Goal: Task Accomplishment & Management: Manage account settings

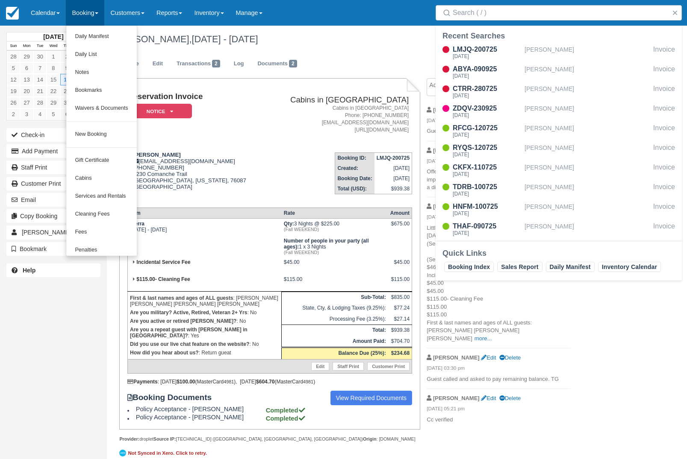
scroll to position [21, 0]
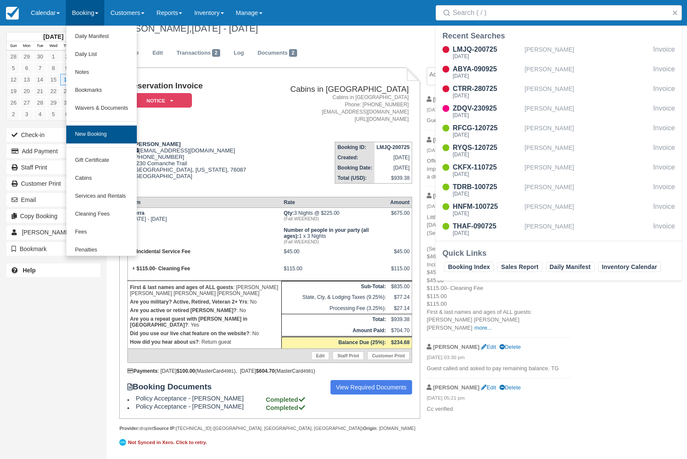
click at [123, 137] on link "New Booking" at bounding box center [101, 135] width 70 height 18
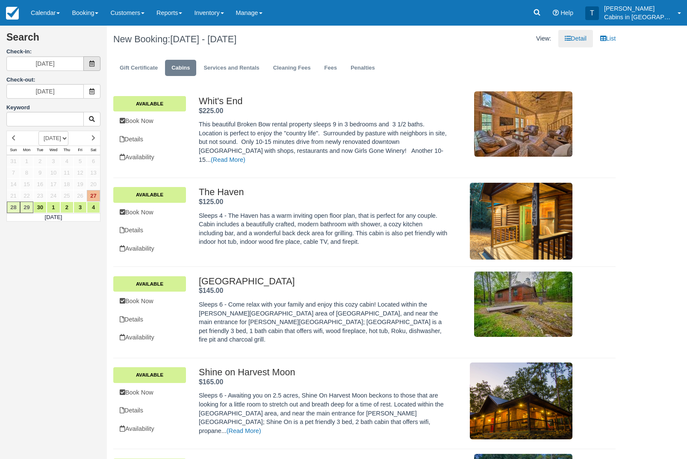
click at [96, 64] on span at bounding box center [91, 63] width 17 height 15
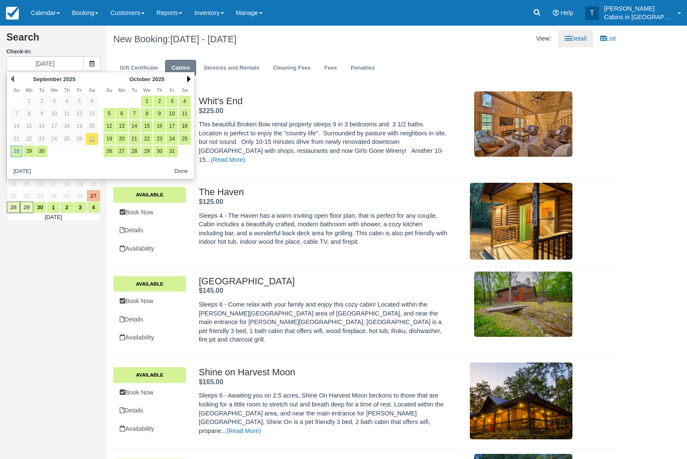
click at [190, 77] on link "Next" at bounding box center [188, 79] width 3 height 7
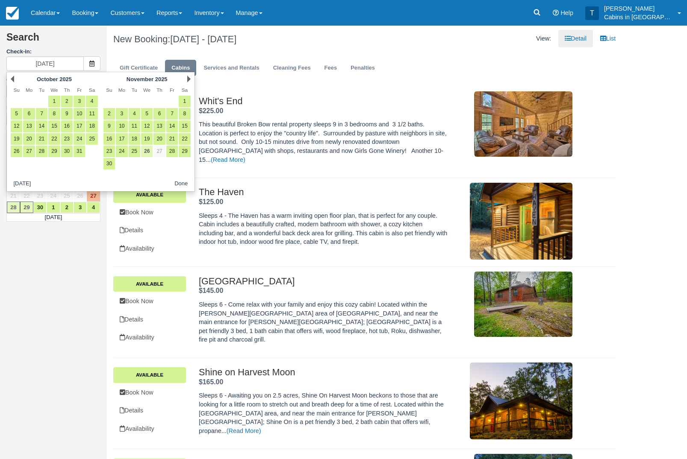
click at [149, 155] on link "26" at bounding box center [147, 152] width 12 height 12
type input "11/26/25"
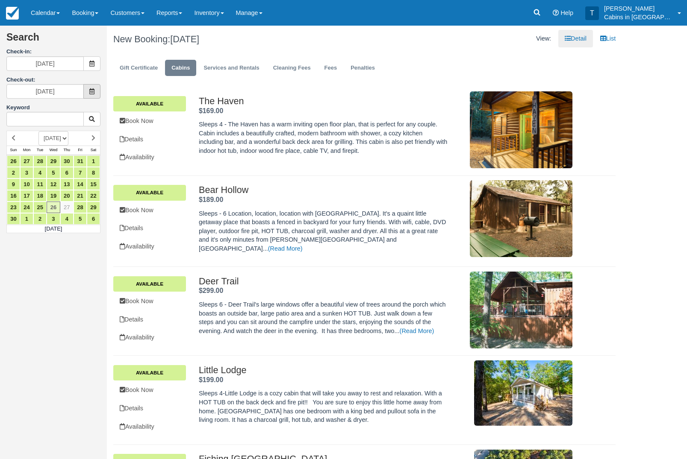
click at [94, 94] on icon at bounding box center [92, 91] width 6 height 6
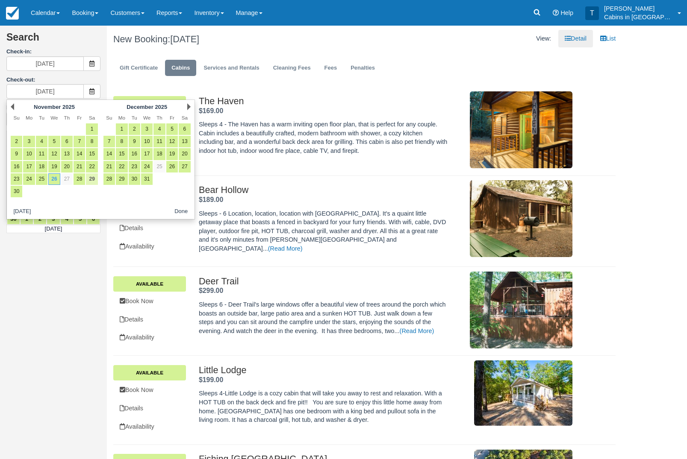
click at [95, 182] on link "29" at bounding box center [92, 179] width 12 height 12
type input "11/29/25"
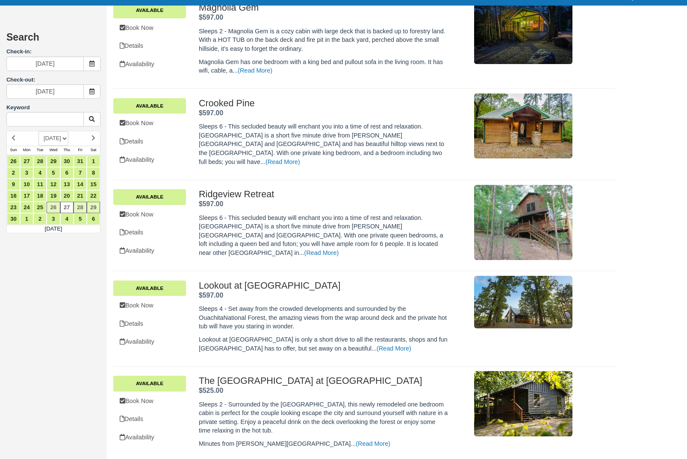
scroll to position [452, 0]
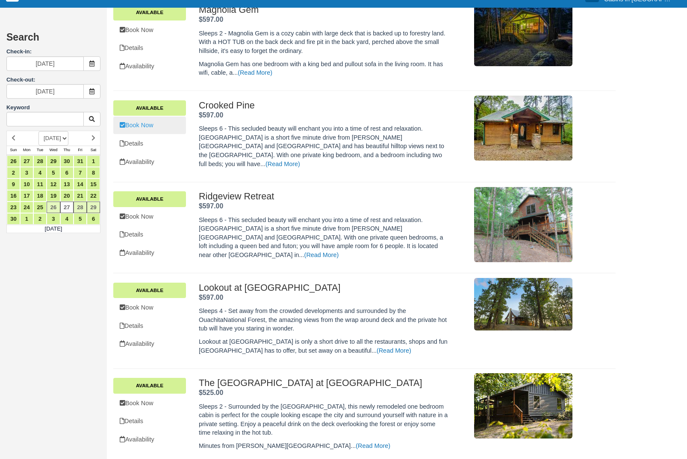
click at [158, 134] on link "Book Now" at bounding box center [149, 126] width 73 height 18
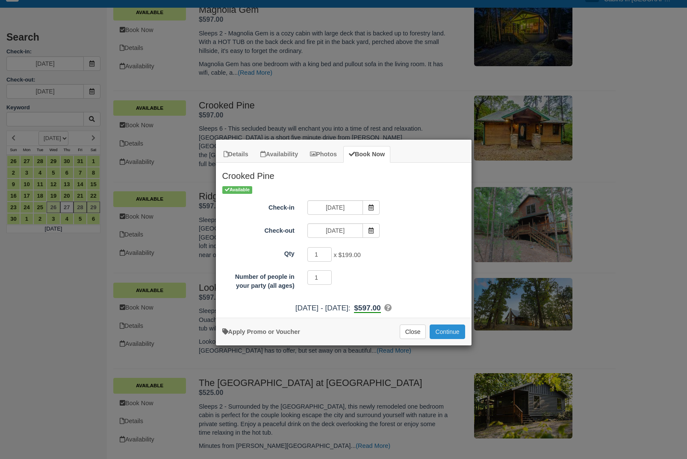
click at [455, 337] on button "Continue" at bounding box center [446, 332] width 35 height 15
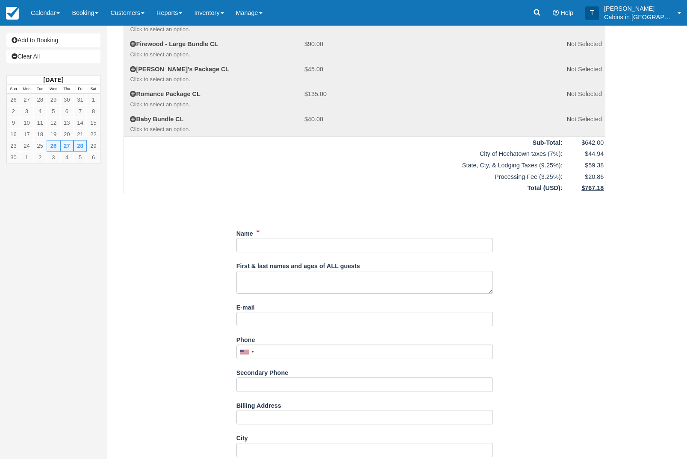
scroll to position [144, 0]
click at [401, 253] on input "Name" at bounding box center [364, 245] width 256 height 15
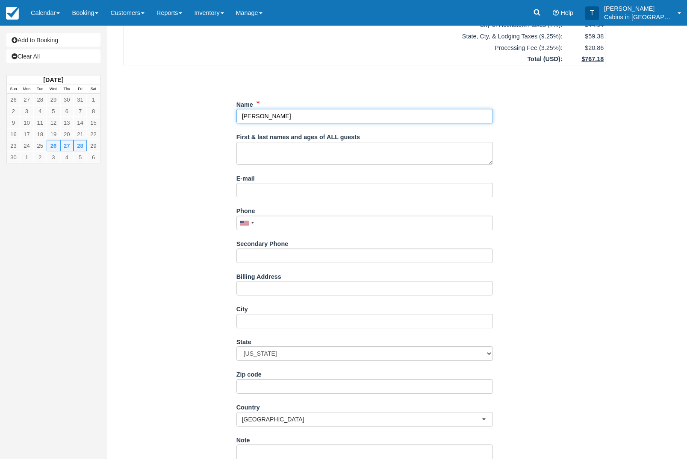
scroll to position [277, 0]
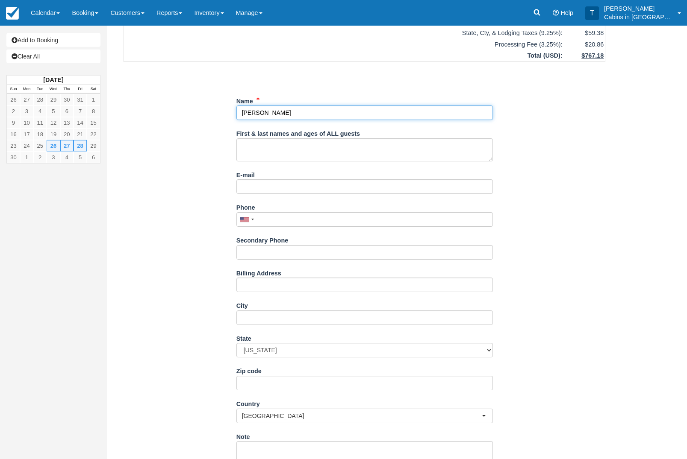
type input "[PERSON_NAME]"
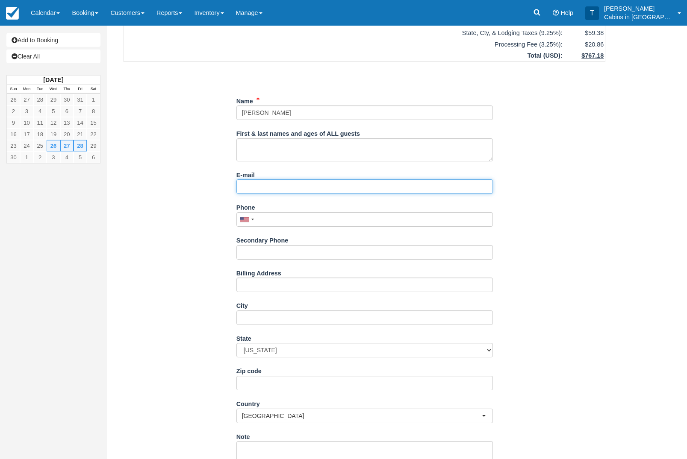
click at [363, 191] on input "E-mail" at bounding box center [364, 186] width 256 height 15
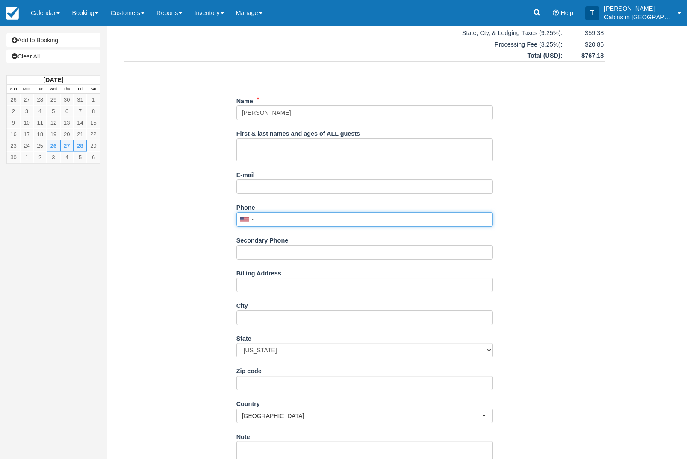
click at [339, 227] on input "Phone" at bounding box center [364, 219] width 256 height 15
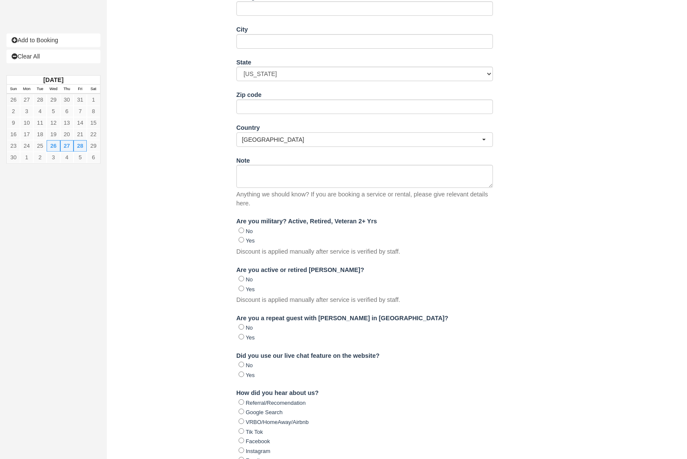
scroll to position [647, 0]
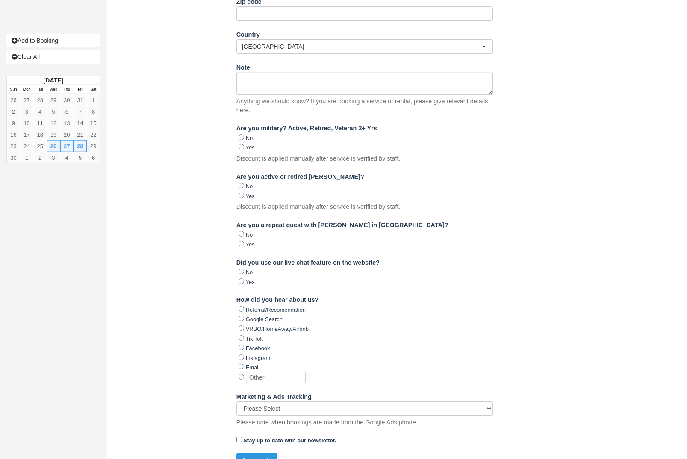
type input "3375920070"
click at [241, 331] on input "VRBO/HomeAway/Airbnb" at bounding box center [241, 328] width 6 height 6
radio input "true"
click at [249, 459] on button "Continue" at bounding box center [256, 460] width 41 height 15
type input "[PHONE_NUMBER]"
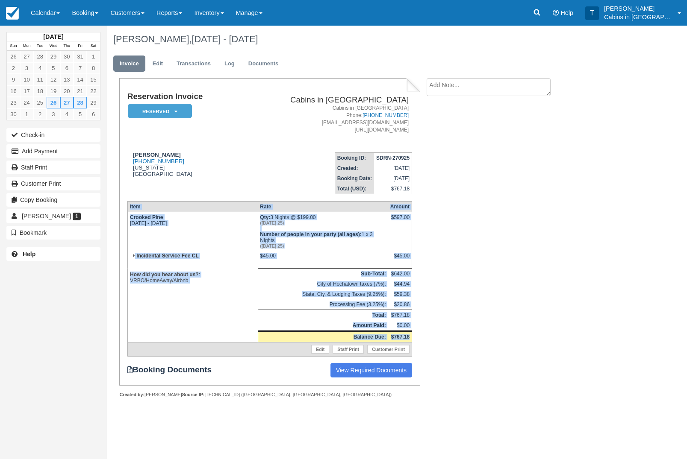
click at [526, 86] on textarea at bounding box center [488, 87] width 124 height 18
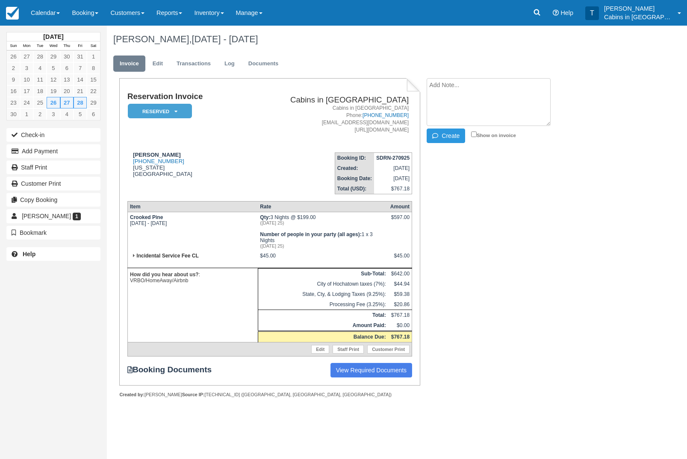
click at [448, 96] on textarea at bounding box center [488, 102] width 124 height 48
click at [447, 94] on textarea at bounding box center [488, 102] width 124 height 48
paste textarea "Item Rate Amount Crooked Pine Wed Nov 26 2025 - Sat Nov 29 2025 Qty: 3 Nights @…"
click at [430, 85] on textarea "Item Rate Amount Crooked Pine Wed Nov 26 2025 - Sat Nov 29 2025 Qty: 3 Nights @…" at bounding box center [488, 102] width 124 height 48
type textarea "Check Front Booking Item Rate Amount Crooked Pine Wed Nov 26 2025 - Sat Nov 29 …"
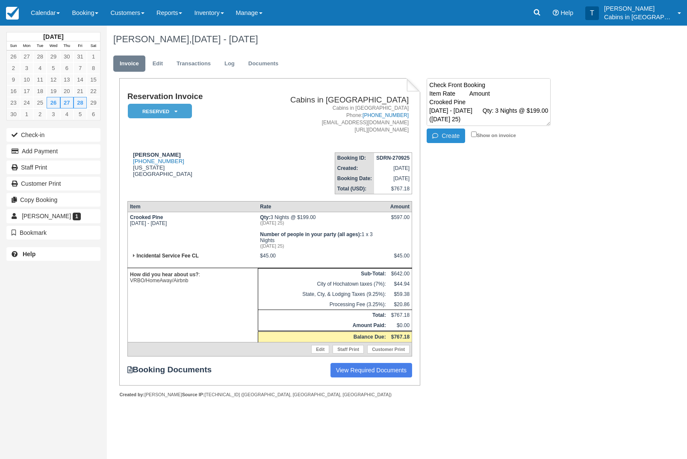
click at [448, 133] on button "Create" at bounding box center [445, 136] width 38 height 15
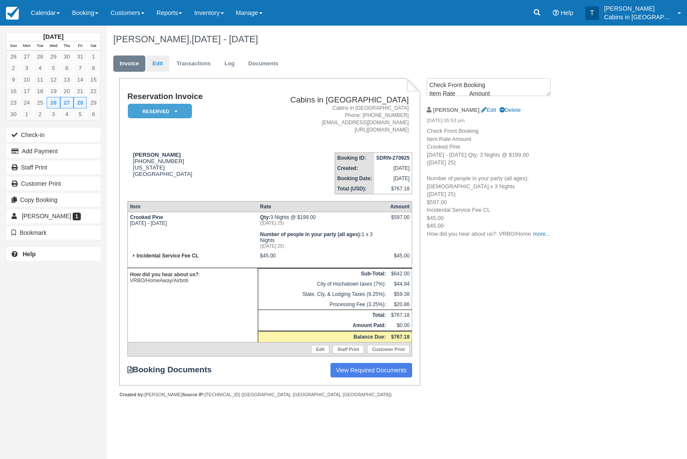
click at [159, 65] on link "Edit" at bounding box center [157, 64] width 23 height 17
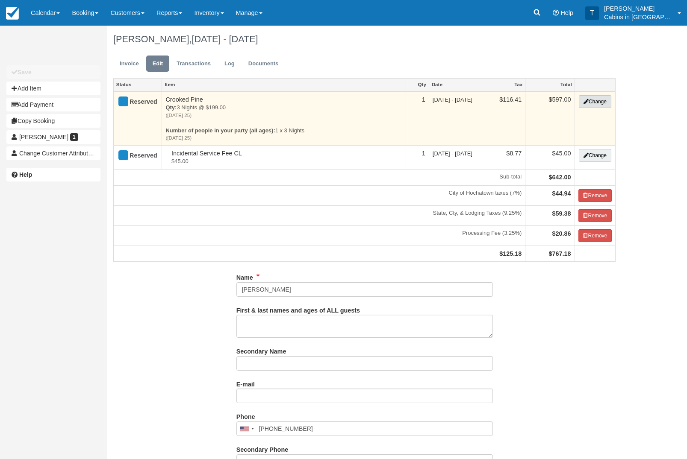
click at [589, 105] on button "Change" at bounding box center [595, 101] width 32 height 13
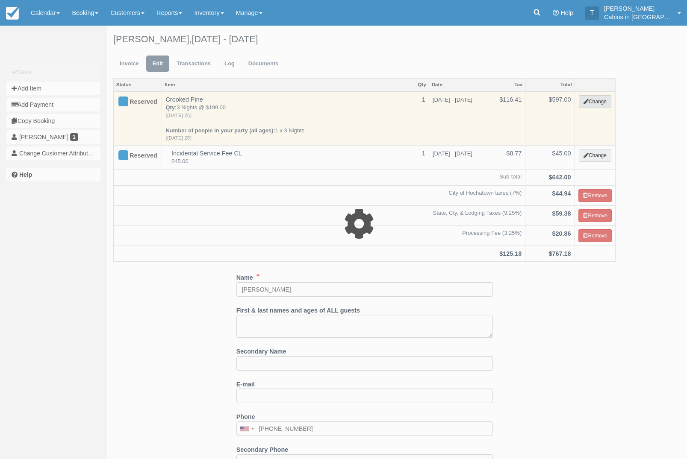
select select "1"
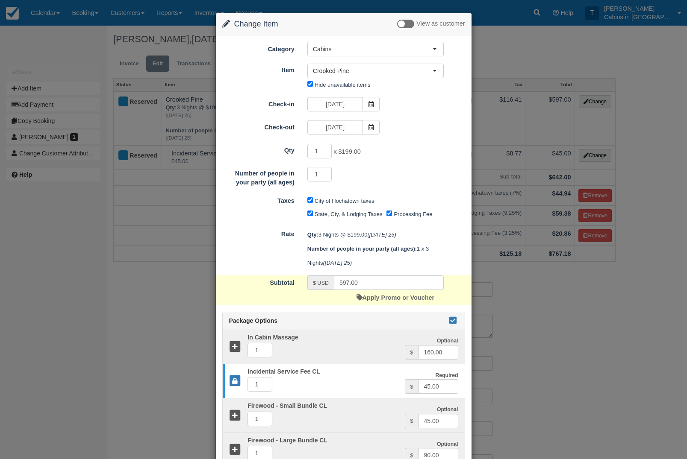
click at [452, 323] on icon at bounding box center [453, 320] width 10 height 6
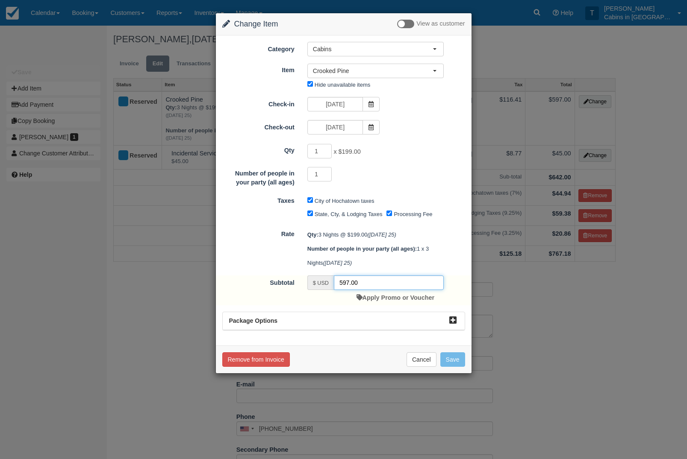
click at [424, 290] on input "597.00" at bounding box center [389, 283] width 110 height 15
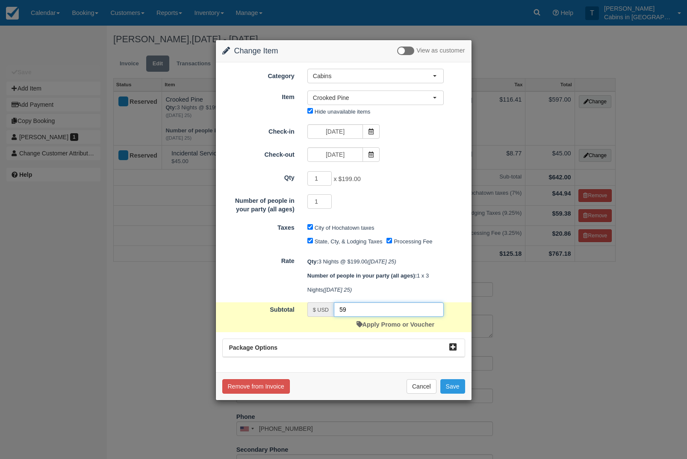
type input "5"
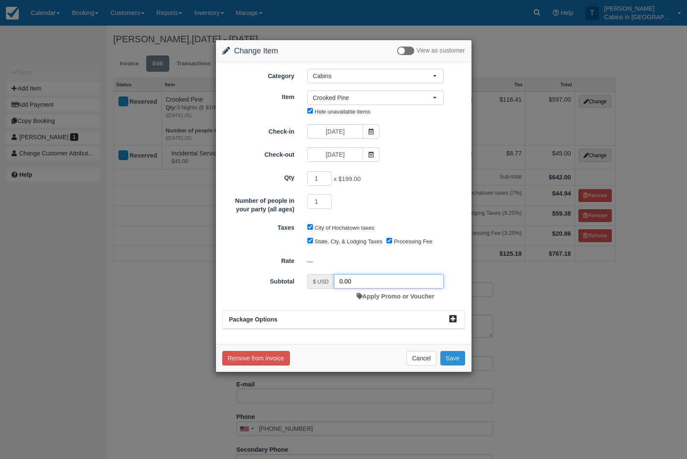
type input "0.00"
click at [457, 366] on button "Save" at bounding box center [452, 358] width 25 height 15
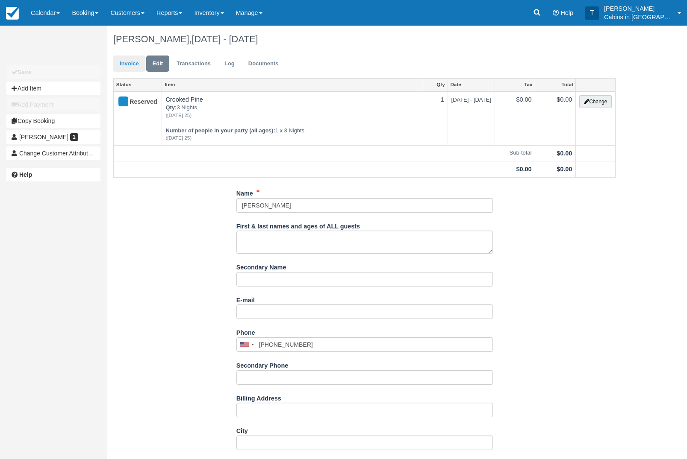
click at [126, 66] on link "Invoice" at bounding box center [129, 64] width 32 height 17
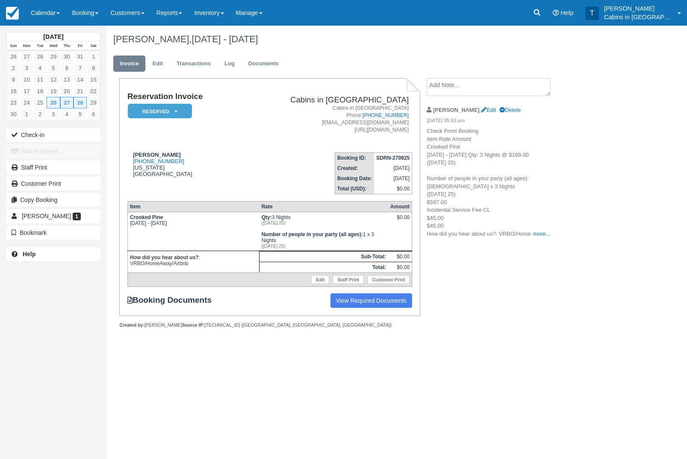
click at [515, 90] on textarea at bounding box center [488, 87] width 124 height 18
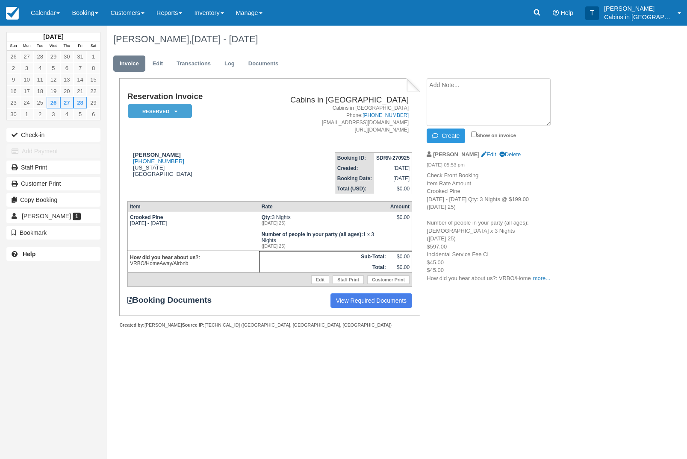
paste textarea "Guest paid $234.00 x 3 nights $702.00 Cleaning fee $103.00 Guest service fee $1…"
click at [467, 91] on textarea "Guest paid $234.00 x 3 nights $702.00 Cleaning fee $103.00 Guest service fee $1…" at bounding box center [488, 102] width 124 height 48
click at [427, 83] on textarea "Guest paid $234.00 x 3 nights $702.00 Cleaning fee $103.00 Guest service fee $1…" at bounding box center [488, 102] width 124 height 48
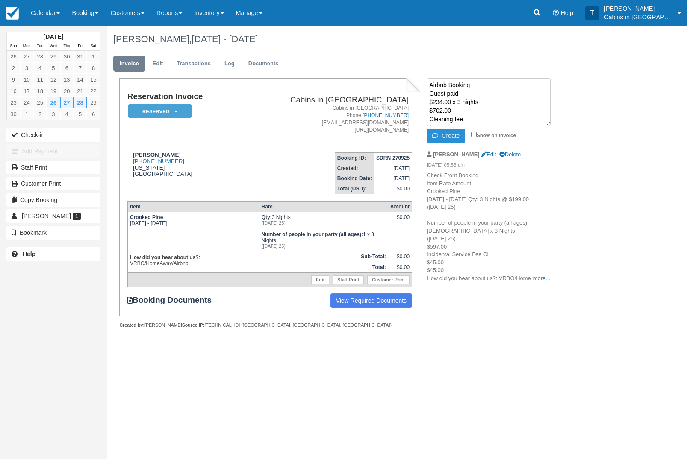
type textarea "Airbnb Booking Guest paid $234.00 x 3 nights $702.00 Cleaning fee $103.00 Guest…"
click at [447, 137] on button "Create" at bounding box center [445, 136] width 38 height 15
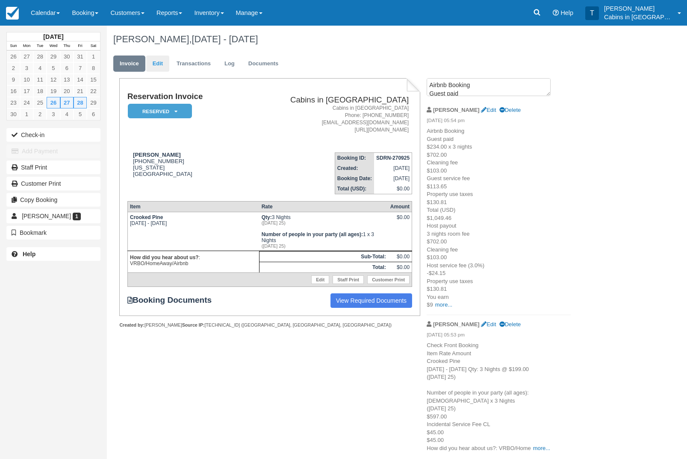
click at [166, 60] on link "Edit" at bounding box center [157, 64] width 23 height 17
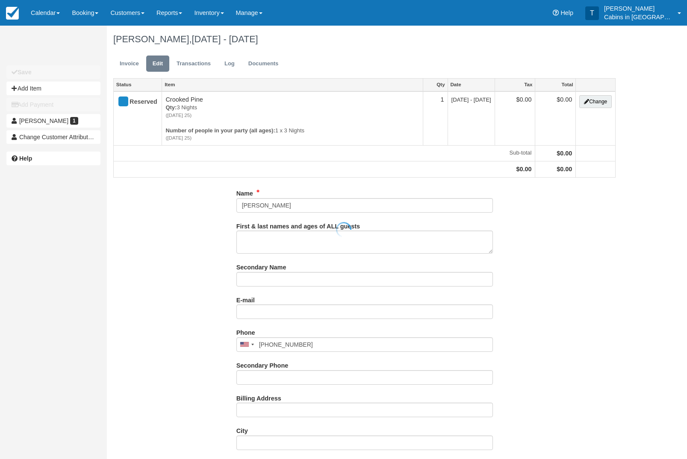
type input "[PHONE_NUMBER]"
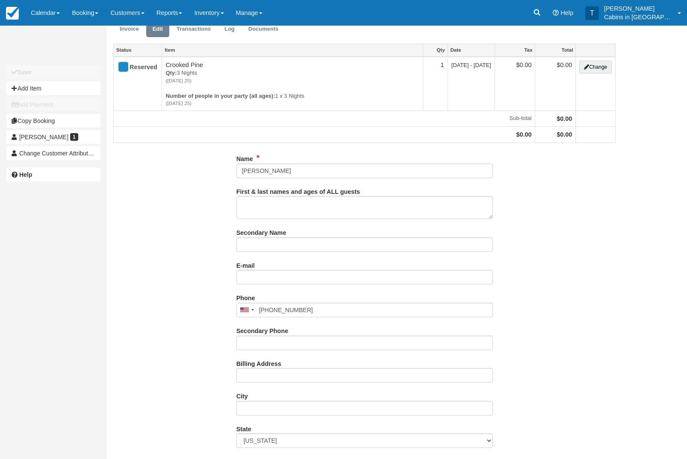
scroll to position [35, 0]
click at [336, 276] on input "E-mail" at bounding box center [364, 277] width 256 height 15
paste input "[EMAIL_ADDRESS][DOMAIN_NAME]"
click at [240, 284] on input "[EMAIL_ADDRESS][DOMAIN_NAME]" at bounding box center [364, 277] width 256 height 15
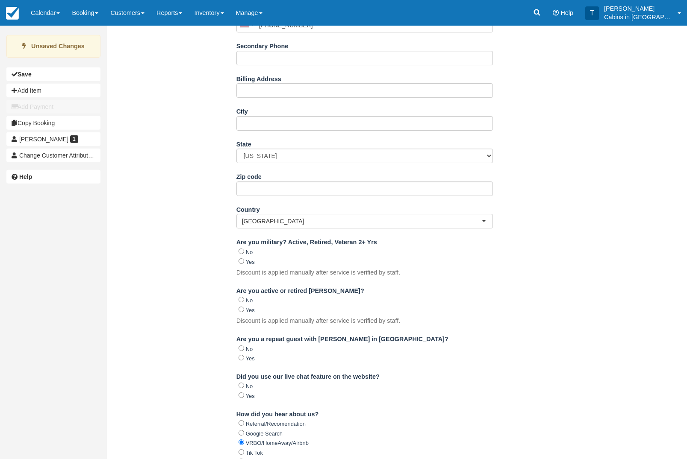
scroll to position [428, 0]
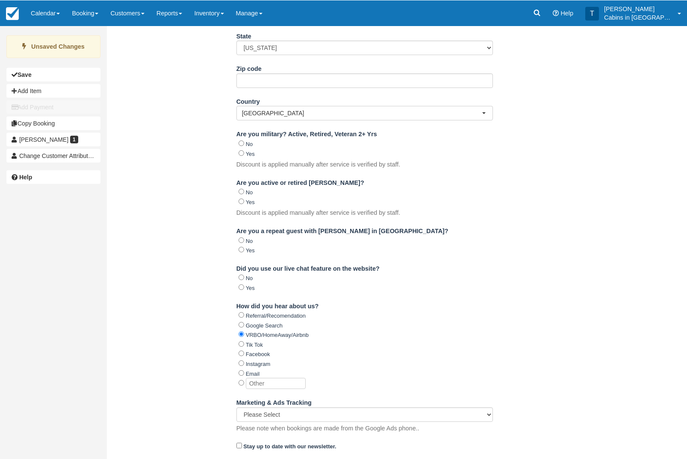
type input "[EMAIL_ADDRESS][DOMAIN_NAME]"
click at [253, 459] on button "Update" at bounding box center [251, 466] width 30 height 15
type input "[PHONE_NUMBER]"
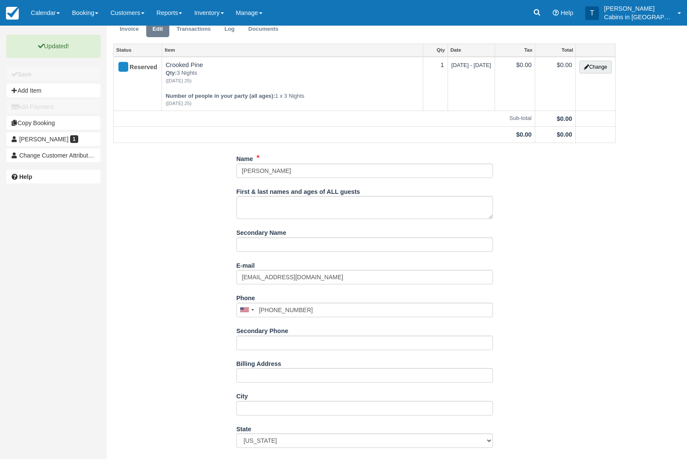
scroll to position [0, 0]
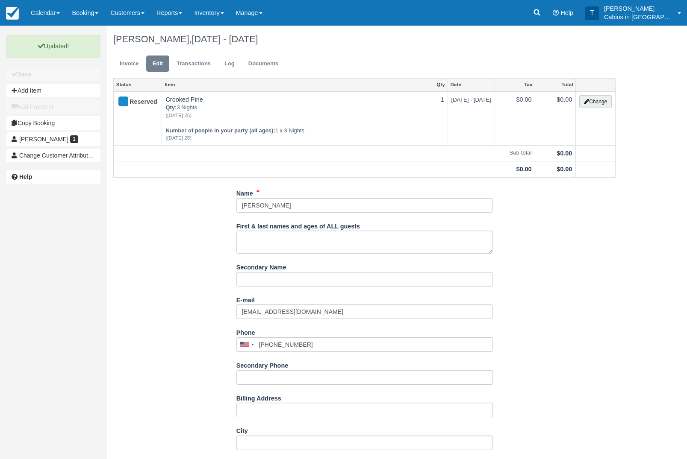
click at [131, 78] on ul "Invoice Edit Transactions Log Documents" at bounding box center [364, 66] width 502 height 26
click at [134, 67] on link "Invoice" at bounding box center [129, 64] width 32 height 17
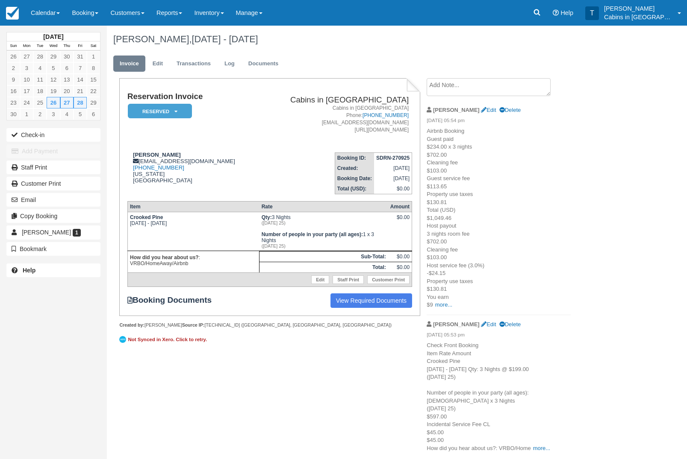
click at [178, 114] on em "Reserved" at bounding box center [160, 111] width 64 height 15
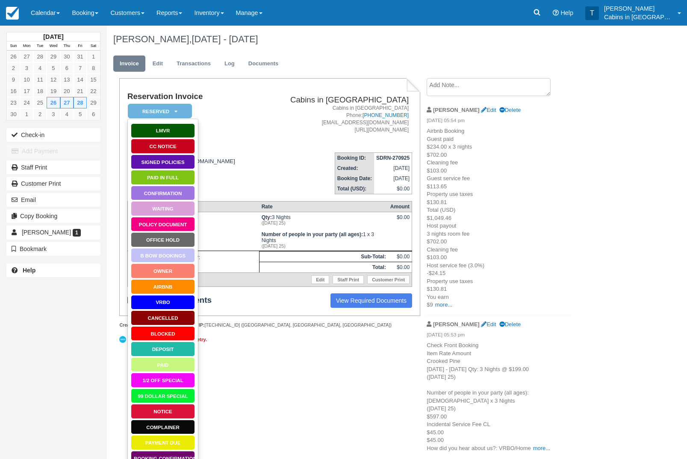
scroll to position [27, 0]
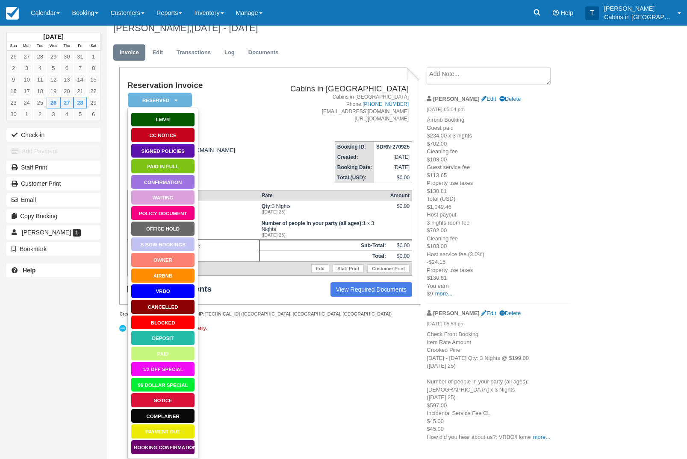
click at [152, 440] on link "Booking Confirmation" at bounding box center [163, 447] width 64 height 15
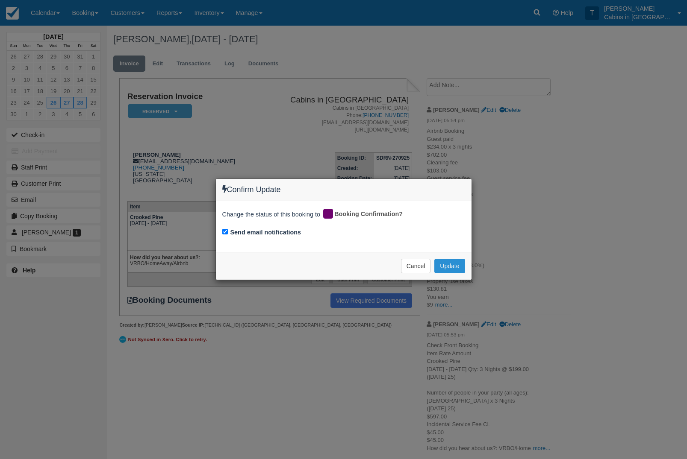
click at [452, 267] on button "Update" at bounding box center [449, 266] width 30 height 15
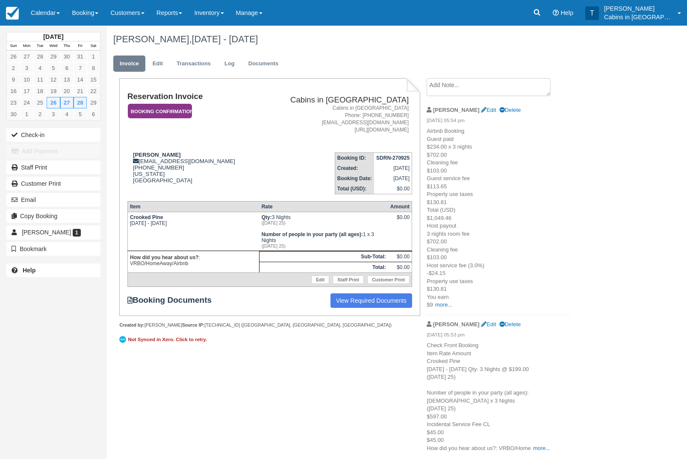
click at [146, 104] on em "Booking Confirmation" at bounding box center [160, 111] width 64 height 15
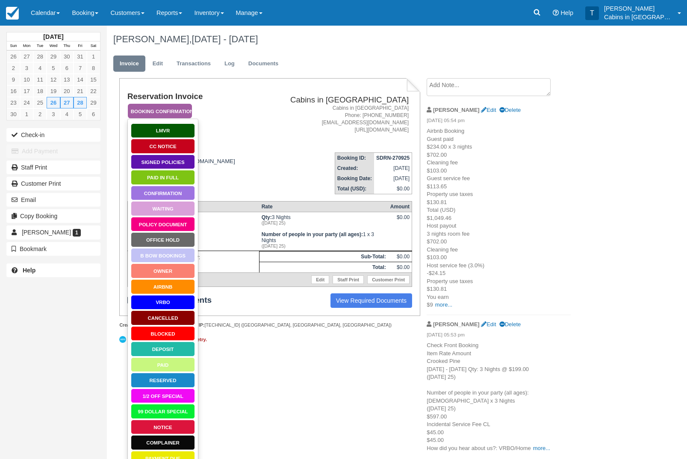
click at [162, 226] on link "Policy Document" at bounding box center [163, 224] width 64 height 15
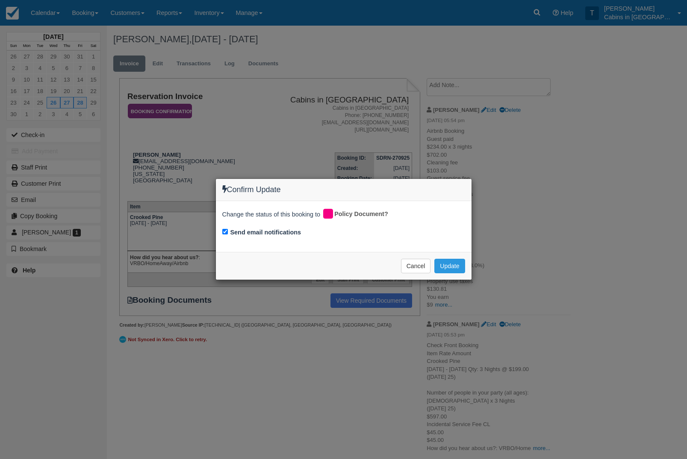
click at [455, 293] on div "Confirm Update Change the status of this booking to Policy Document? Send email…" at bounding box center [343, 229] width 687 height 459
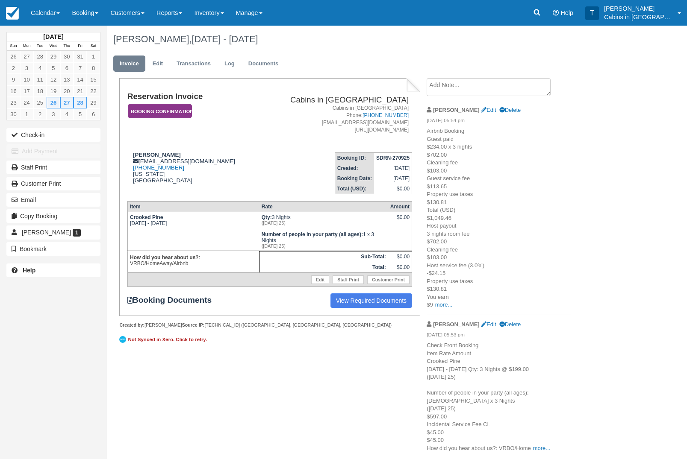
click at [146, 114] on em "Booking Confirmation" at bounding box center [160, 111] width 64 height 15
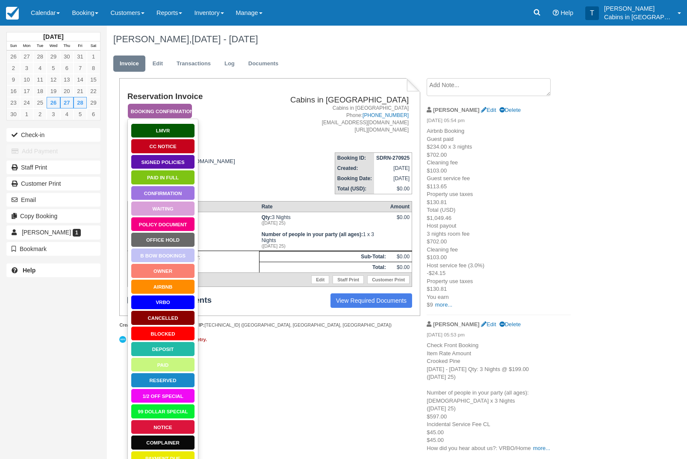
click at [159, 226] on link "Policy Document" at bounding box center [163, 224] width 64 height 15
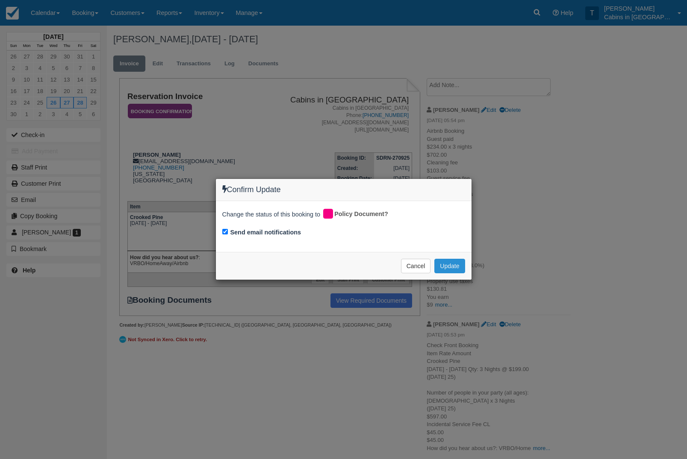
click at [451, 265] on button "Update" at bounding box center [449, 266] width 30 height 15
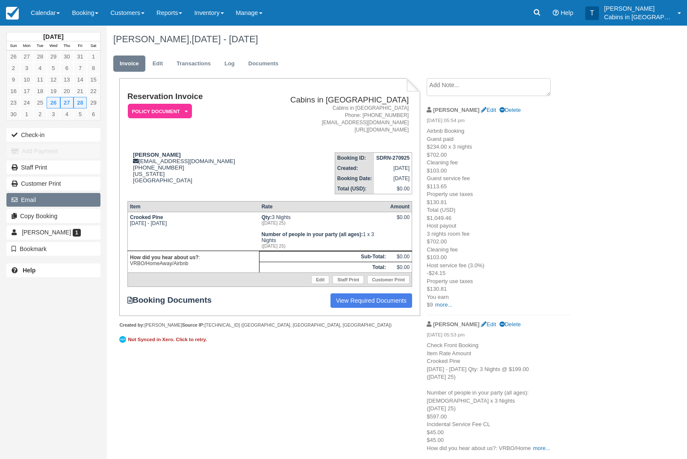
click at [35, 199] on button "Email" at bounding box center [53, 200] width 94 height 14
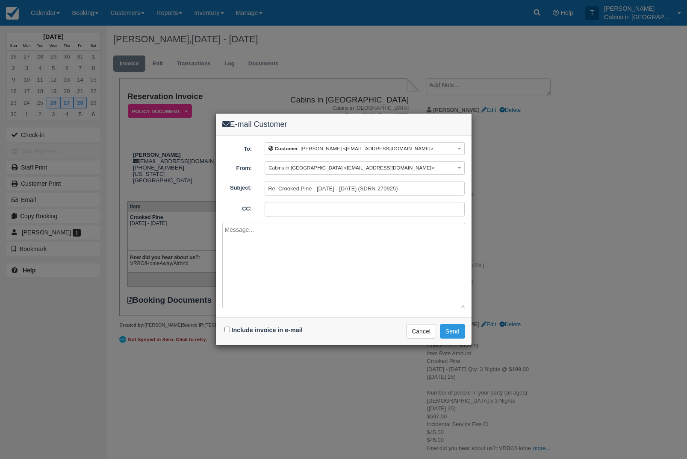
click at [261, 244] on textarea at bounding box center [343, 265] width 243 height 85
paste textarea "Thank you for choosing Cabins in [GEOGRAPHIC_DATA] for your vacation needs. To …"
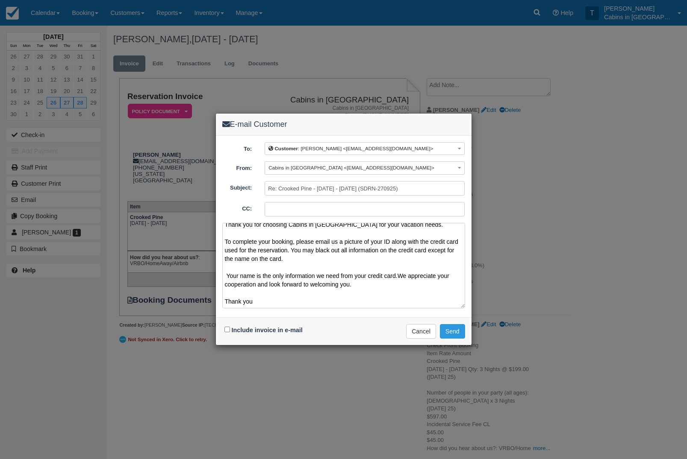
scroll to position [19, 0]
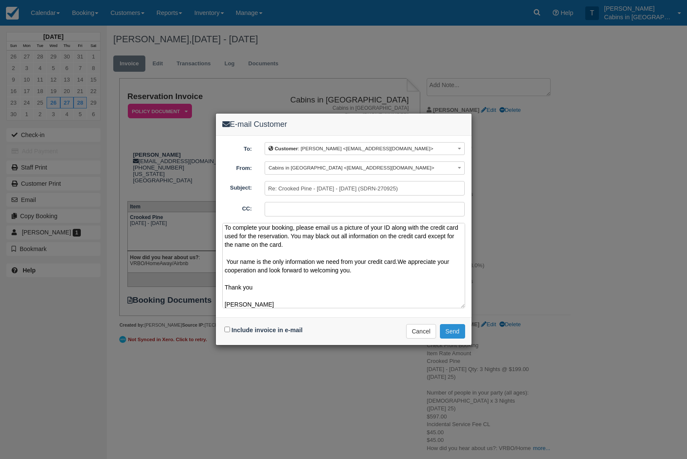
type textarea "Thank you for choosing Cabins in [GEOGRAPHIC_DATA] for your vacation needs. To …"
click at [455, 331] on button "Send" at bounding box center [452, 331] width 25 height 15
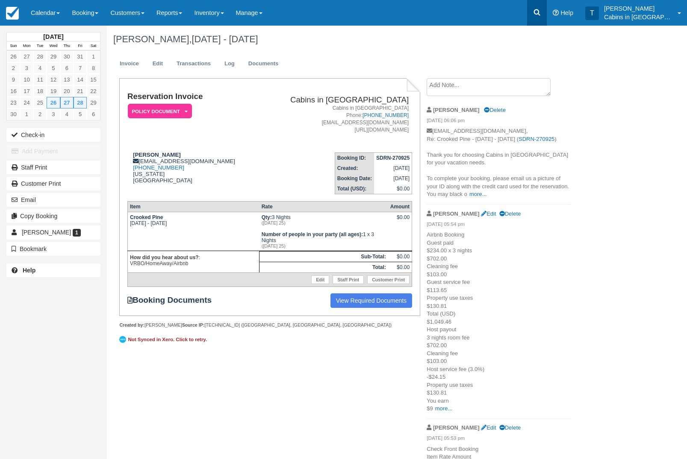
click at [546, 12] on link at bounding box center [537, 13] width 20 height 26
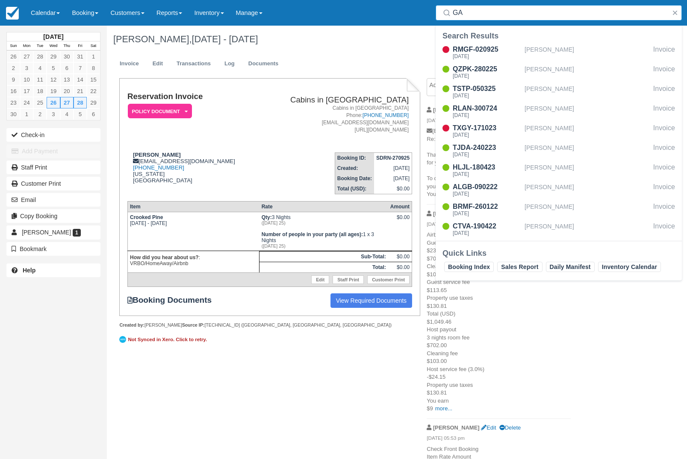
type input "G"
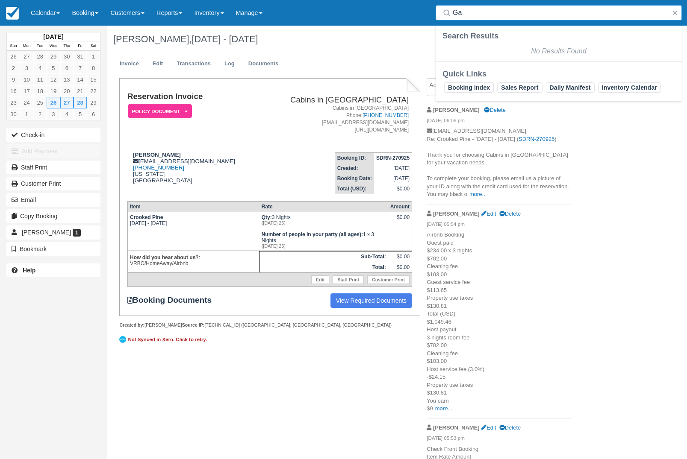
type input "G"
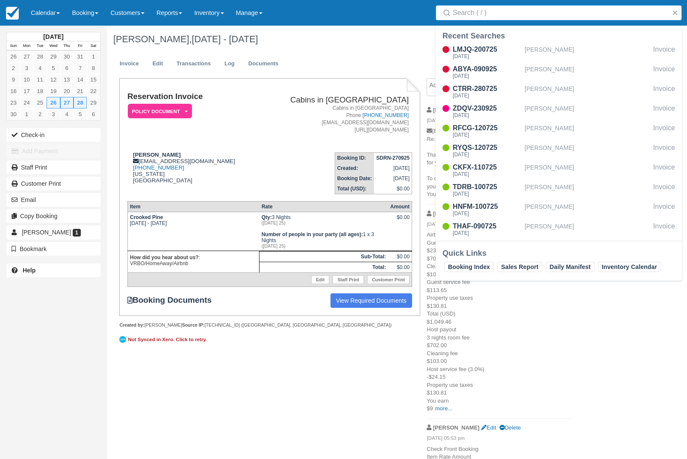
click at [606, 9] on input "Search" at bounding box center [559, 12] width 215 height 15
type input "Joseph"
click at [572, 90] on div "Joseph Alvarez" at bounding box center [586, 92] width 125 height 16
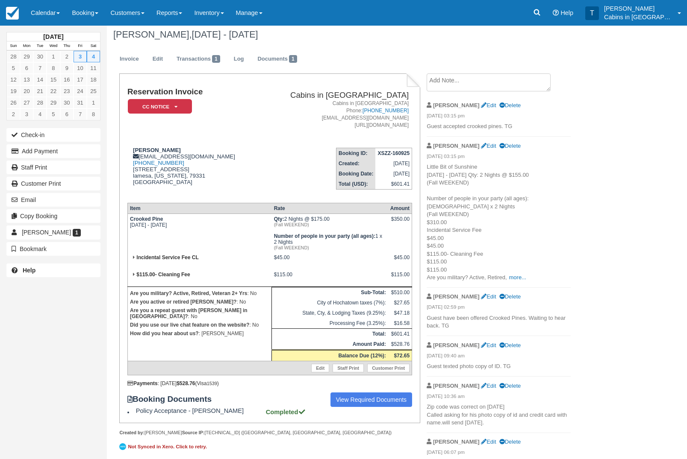
scroll to position [6, 0]
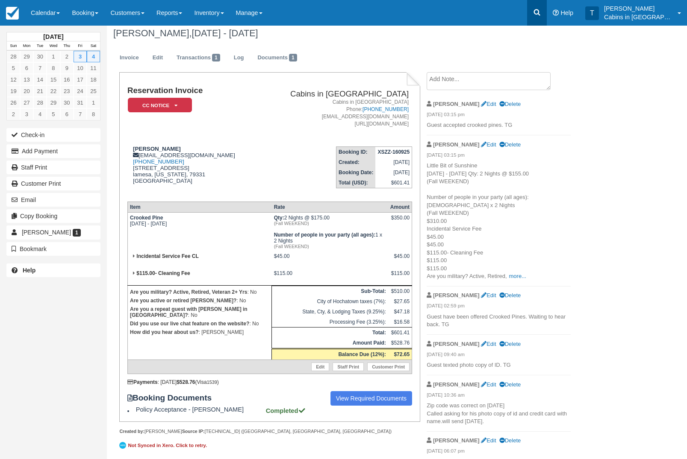
click at [541, 11] on icon at bounding box center [536, 12] width 9 height 9
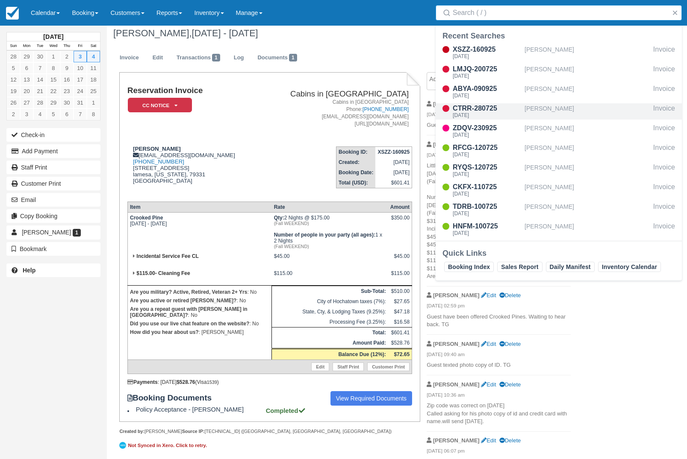
click at [576, 108] on div "[PERSON_NAME]" at bounding box center [586, 111] width 125 height 16
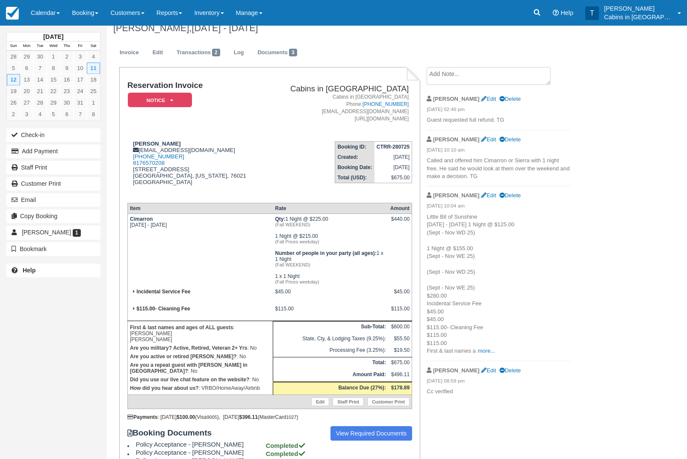
scroll to position [10, 0]
click at [158, 55] on link "Edit" at bounding box center [157, 53] width 23 height 17
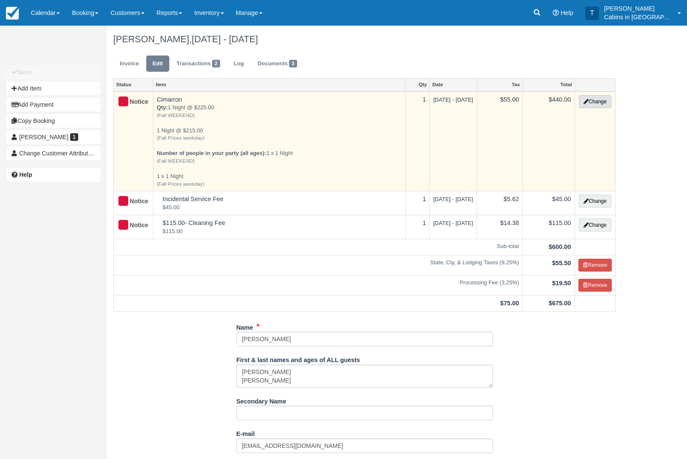
click at [595, 102] on button "Change" at bounding box center [595, 101] width 32 height 13
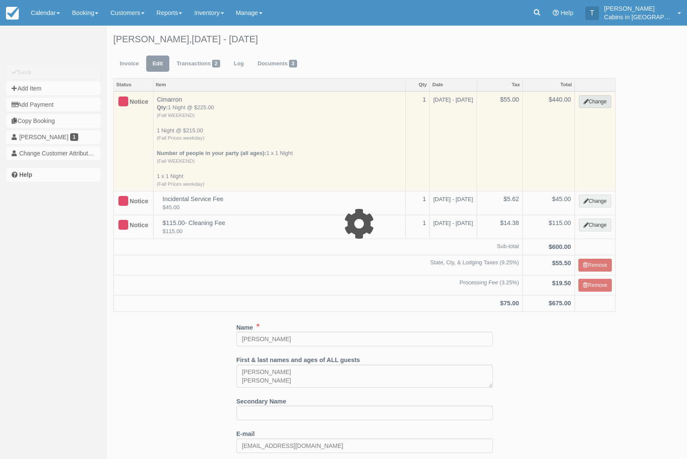
select select "1"
type input "440.00"
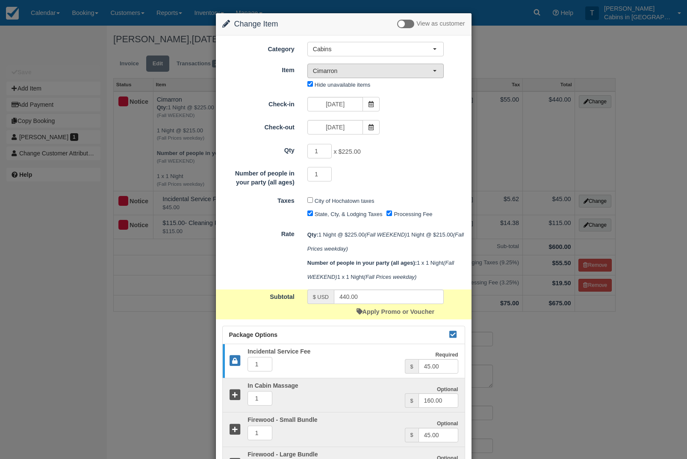
click at [410, 71] on span "Cimarron" at bounding box center [373, 71] width 120 height 9
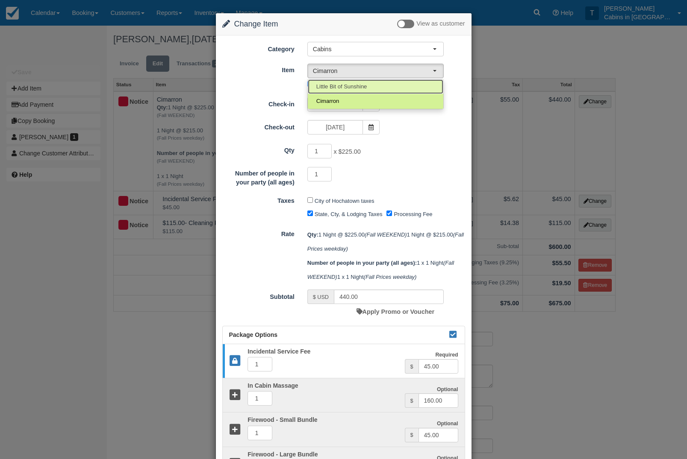
click at [372, 86] on link "Little Bit of Sunshine" at bounding box center [375, 86] width 135 height 15
select select "162"
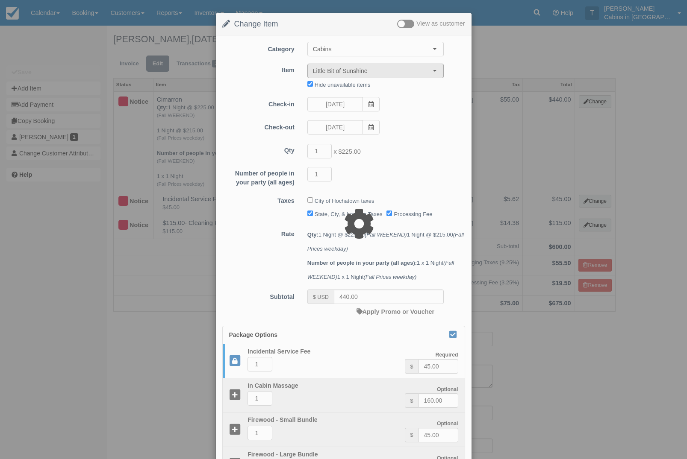
type input "285.00"
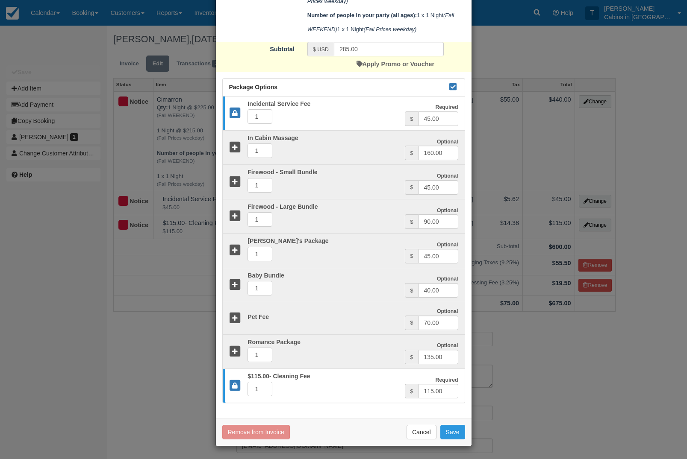
scroll to position [306, 0]
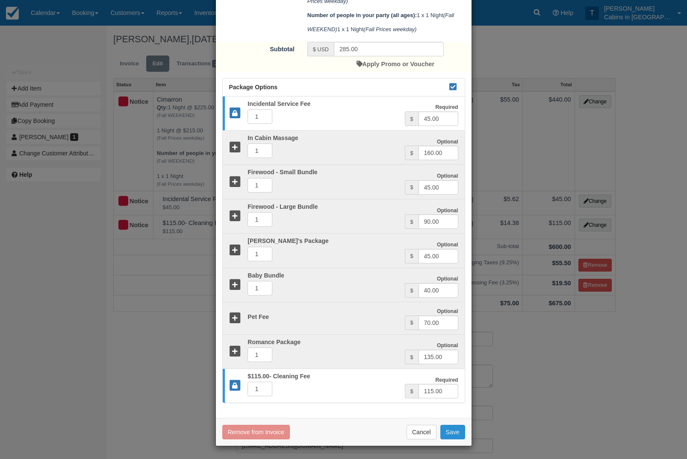
click at [458, 432] on button "Save" at bounding box center [452, 432] width 25 height 15
checkbox input "false"
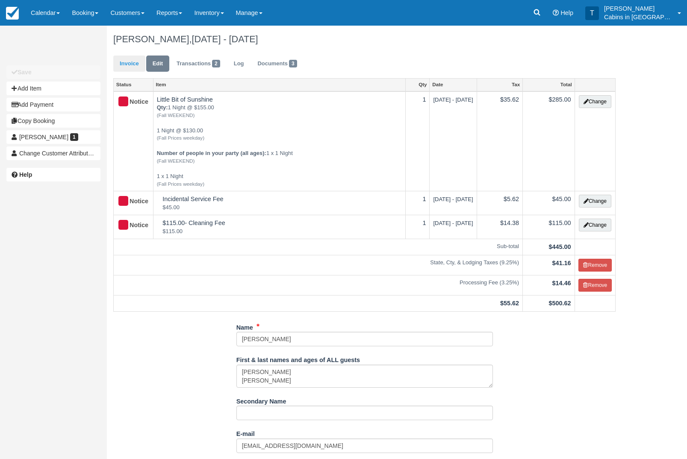
click at [130, 62] on link "Invoice" at bounding box center [129, 64] width 32 height 17
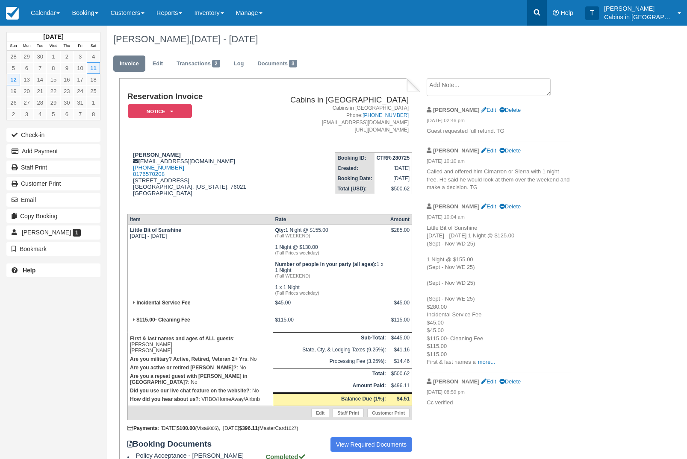
click at [546, 17] on link at bounding box center [537, 13] width 20 height 26
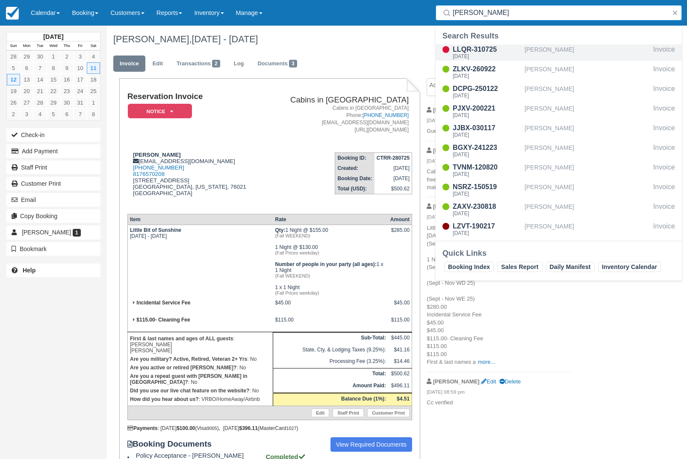
type input "[PERSON_NAME]"
click at [551, 50] on div "[PERSON_NAME]" at bounding box center [586, 52] width 125 height 16
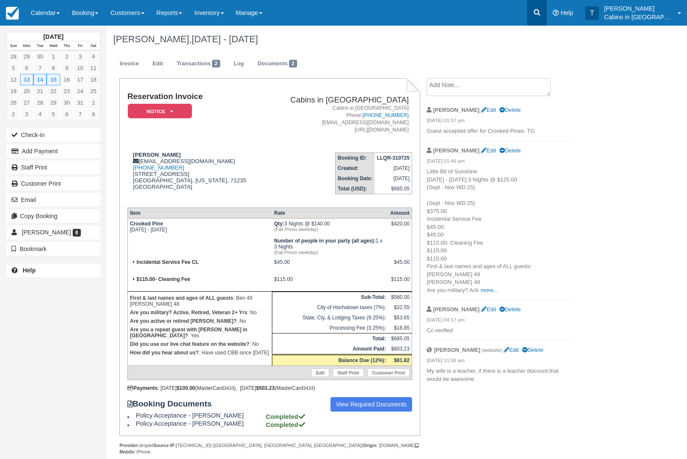
click at [541, 15] on icon at bounding box center [536, 12] width 9 height 9
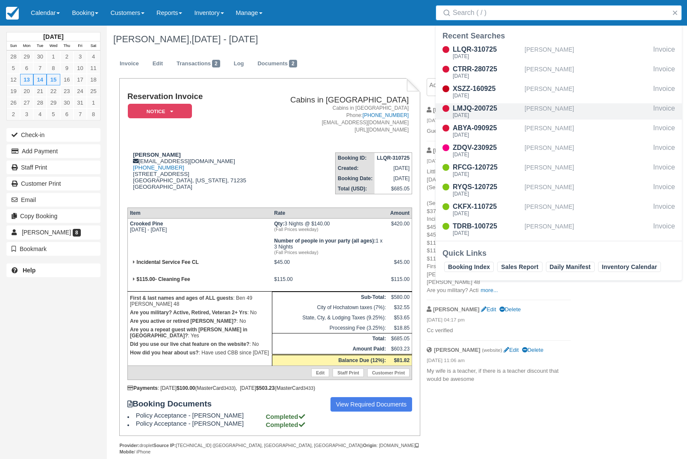
click at [574, 110] on div "[PERSON_NAME]" at bounding box center [586, 111] width 125 height 16
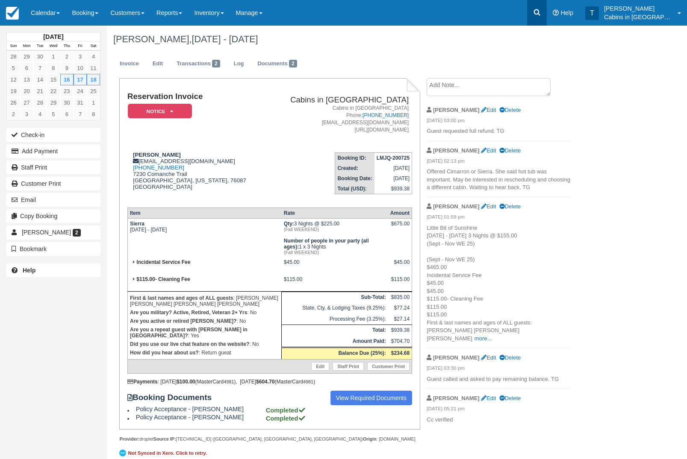
click at [546, 17] on link at bounding box center [537, 13] width 20 height 26
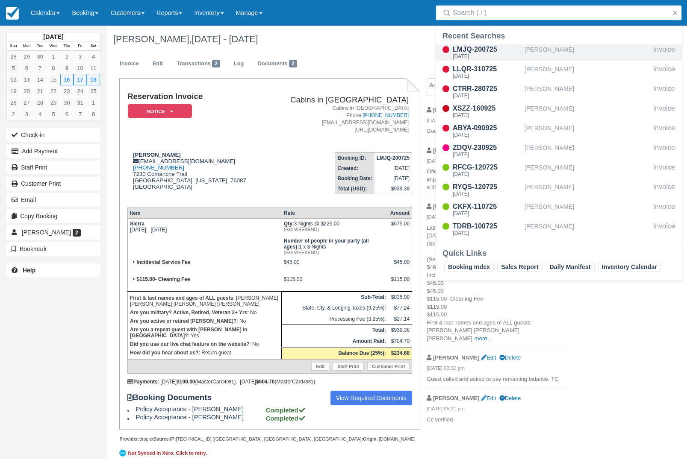
click at [570, 60] on div "[PERSON_NAME]" at bounding box center [586, 52] width 125 height 16
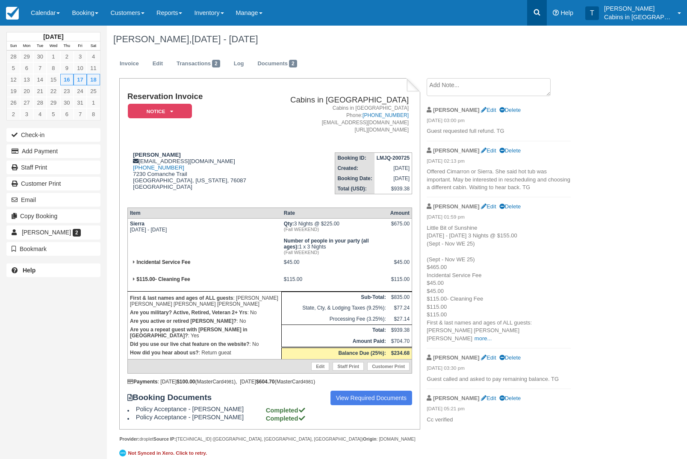
click at [545, 7] on link at bounding box center [537, 13] width 20 height 26
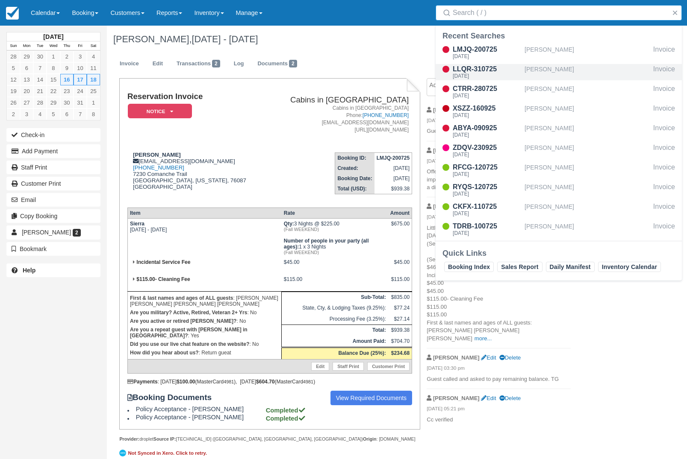
click at [544, 69] on div "[PERSON_NAME]" at bounding box center [586, 72] width 125 height 16
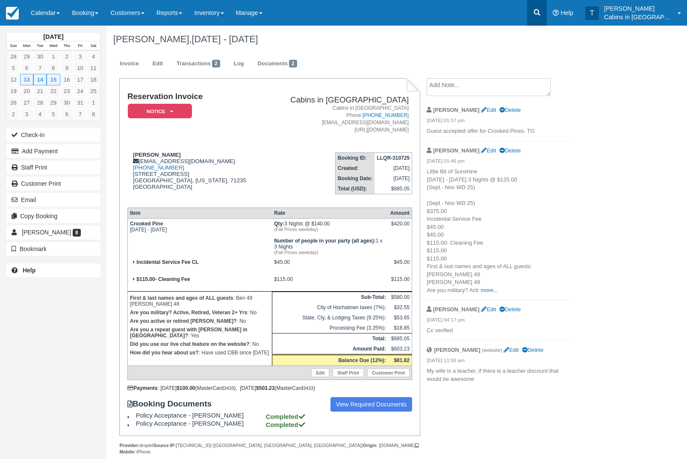
click at [541, 8] on icon at bounding box center [536, 12] width 9 height 9
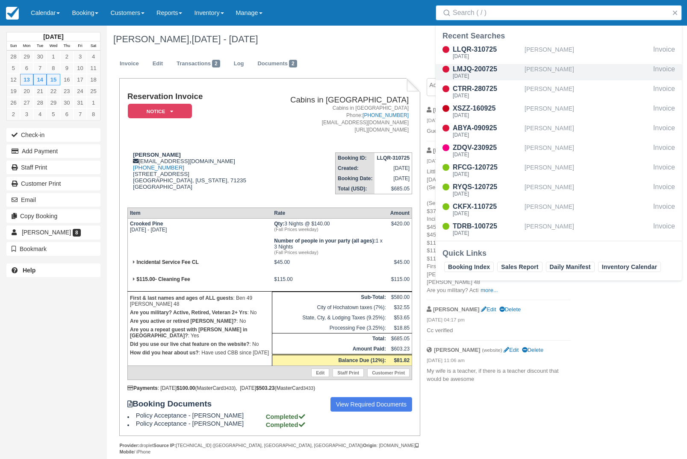
click at [579, 66] on div "[PERSON_NAME]" at bounding box center [586, 72] width 125 height 16
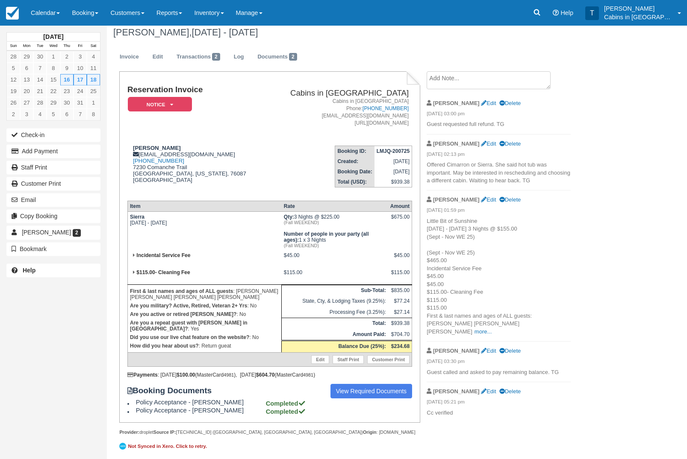
scroll to position [6, 0]
click at [160, 53] on link "Edit" at bounding box center [157, 58] width 23 height 17
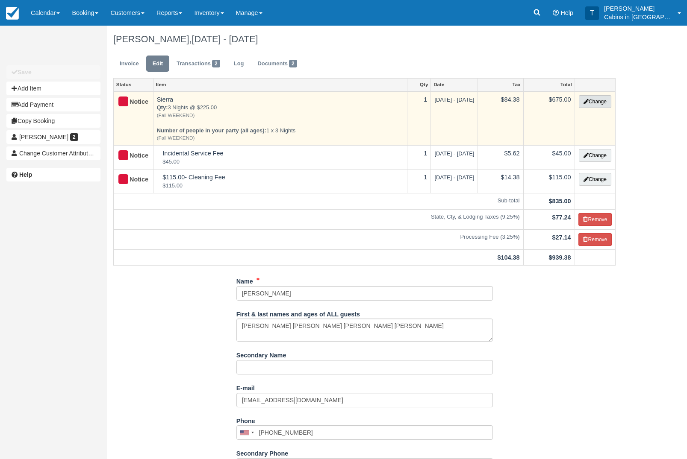
click at [601, 105] on button "Change" at bounding box center [595, 101] width 32 height 13
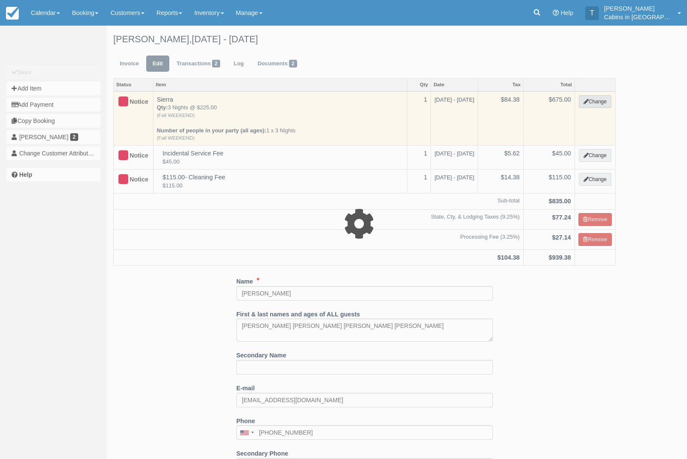
select select "1"
type input "675.00"
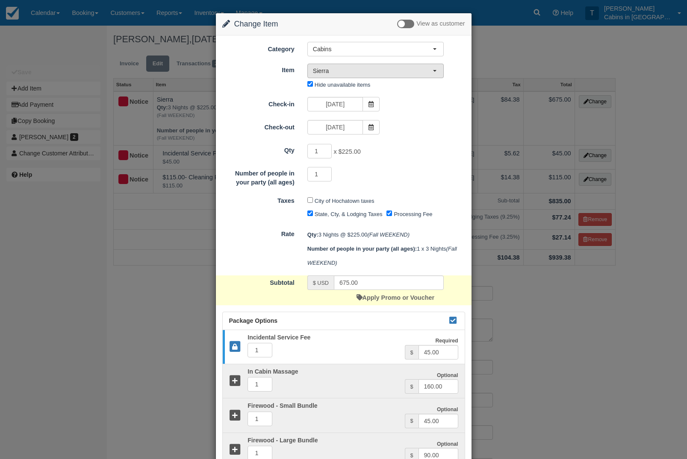
click at [426, 76] on button "Sierra" at bounding box center [375, 71] width 136 height 15
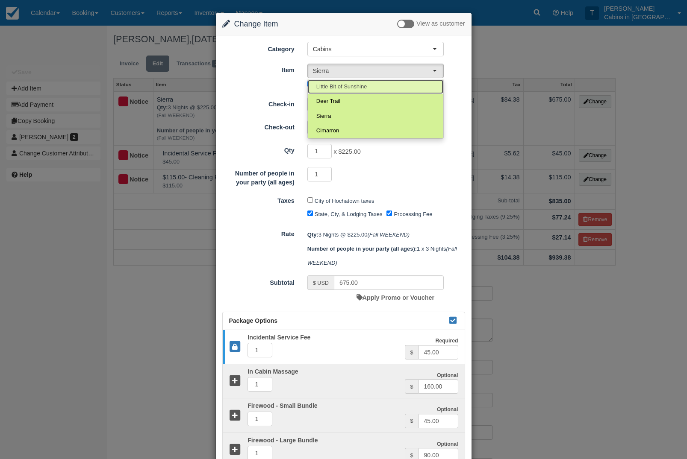
click at [388, 90] on link "Little Bit of Sunshine" at bounding box center [375, 86] width 135 height 15
select select "162"
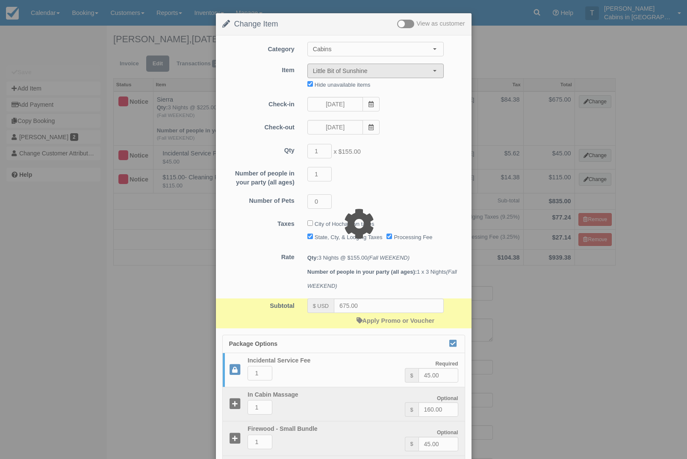
type input "465.00"
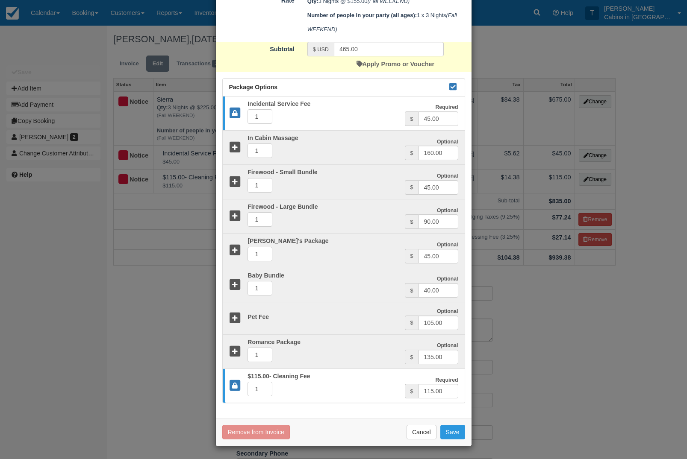
scroll to position [278, 0]
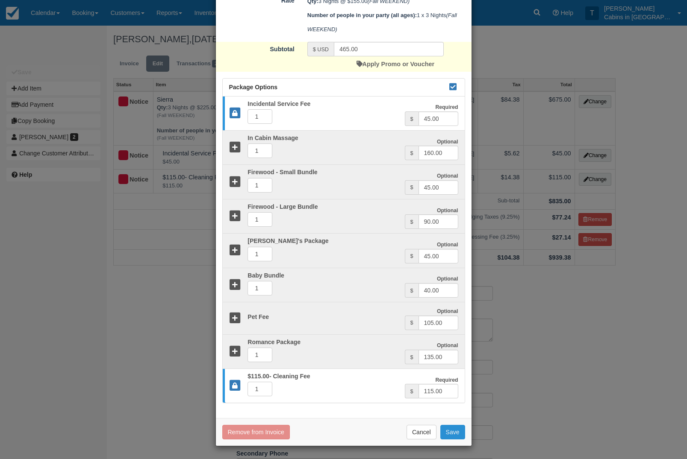
click at [456, 431] on button "Save" at bounding box center [452, 432] width 25 height 15
checkbox input "false"
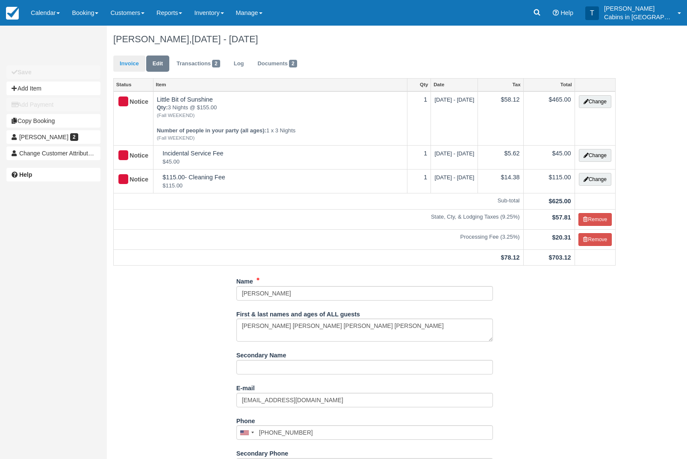
click at [129, 66] on link "Invoice" at bounding box center [129, 64] width 32 height 17
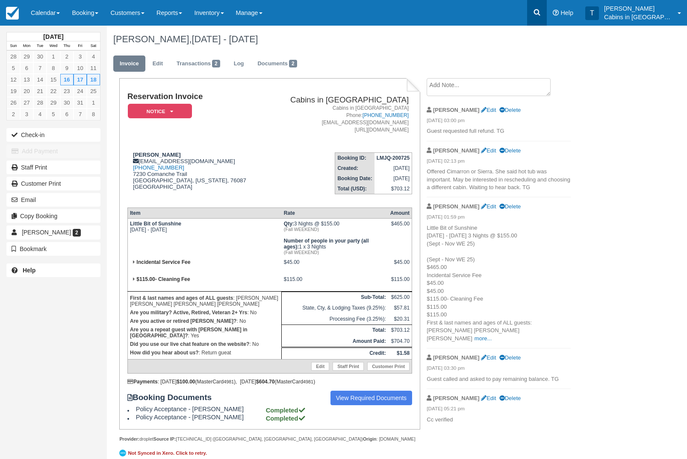
click at [536, 18] on link at bounding box center [537, 13] width 20 height 26
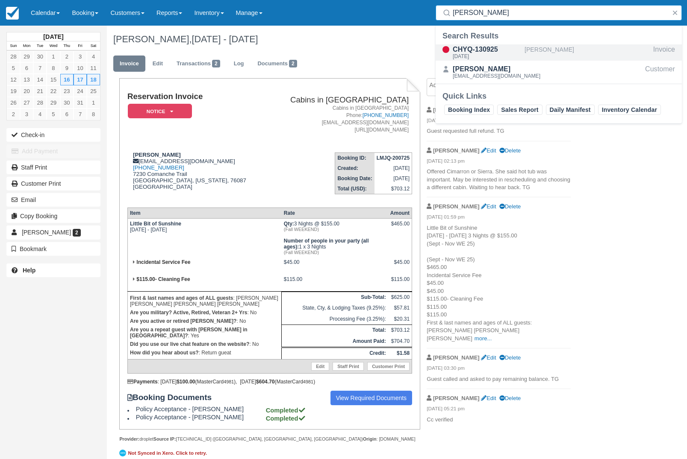
type input "[PERSON_NAME]"
click at [570, 44] on div "[PERSON_NAME]" at bounding box center [586, 52] width 125 height 16
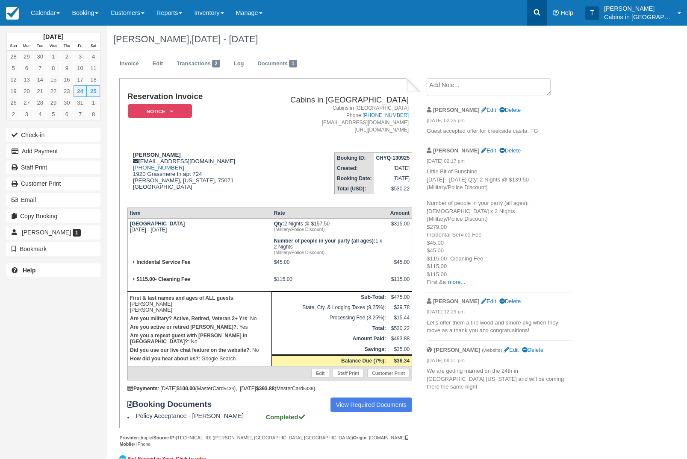
click at [541, 11] on icon at bounding box center [536, 12] width 9 height 9
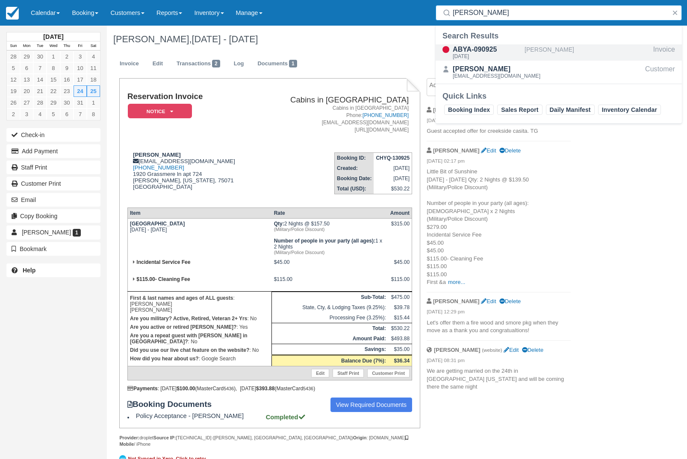
type input "[PERSON_NAME]"
click at [581, 49] on div "[PERSON_NAME]" at bounding box center [586, 52] width 125 height 16
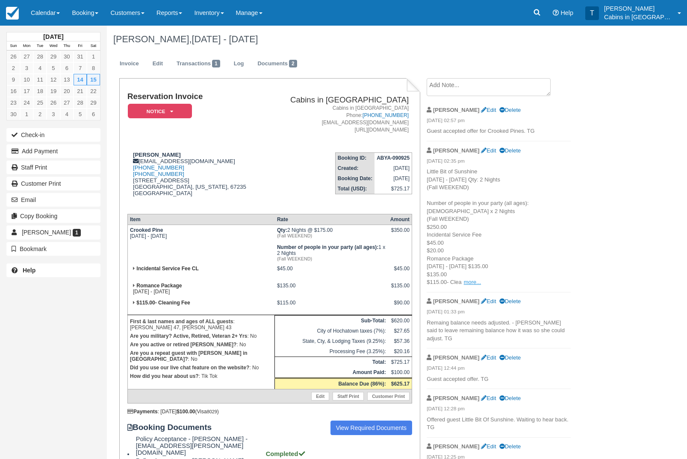
click at [476, 285] on link "more..." at bounding box center [472, 282] width 17 height 6
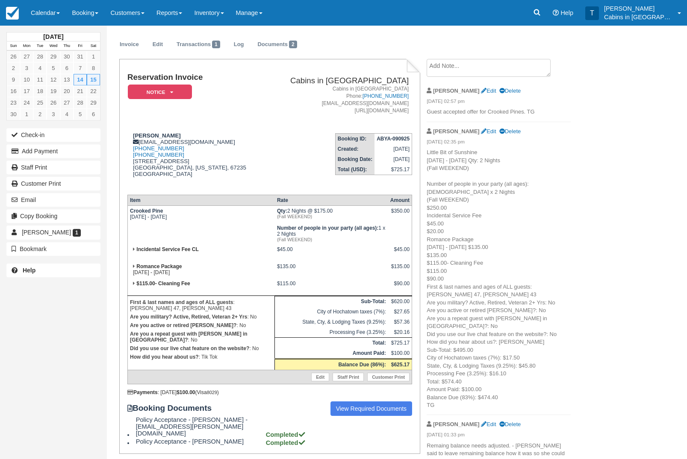
scroll to position [19, 0]
click at [502, 68] on textarea at bounding box center [488, 68] width 124 height 18
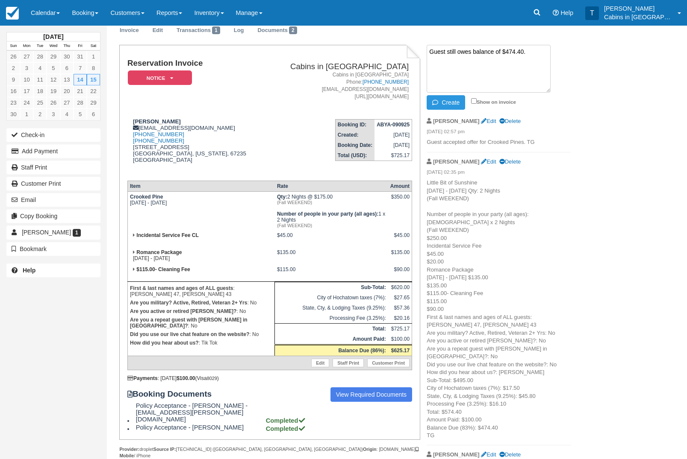
scroll to position [33, 0]
type textarea "Guest still owes balance of $474.40. TG"
click at [444, 99] on button "Create" at bounding box center [445, 102] width 38 height 15
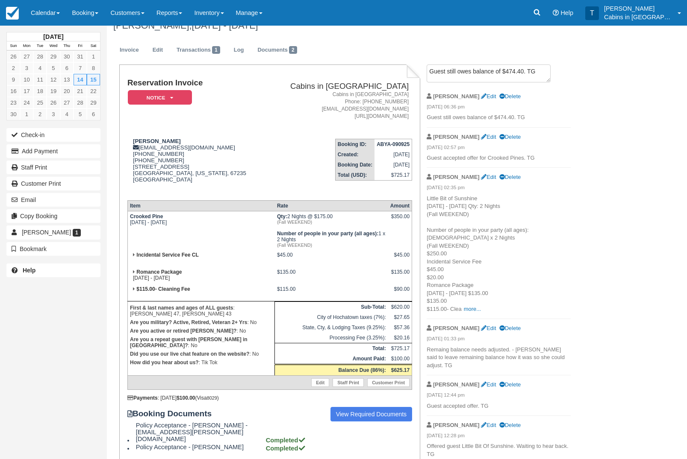
scroll to position [0, 0]
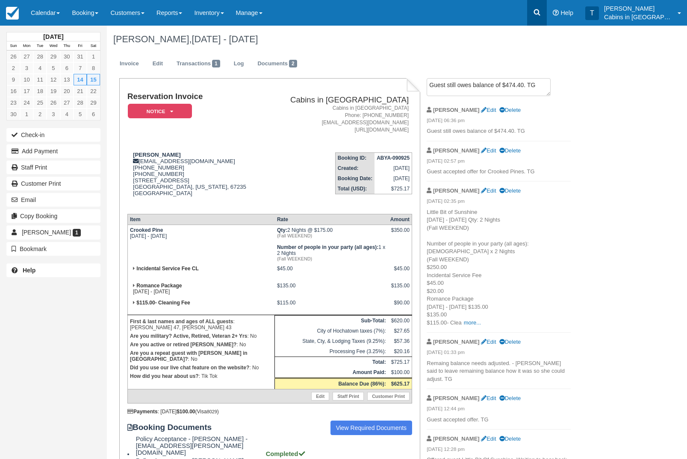
click at [543, 17] on link at bounding box center [537, 13] width 20 height 26
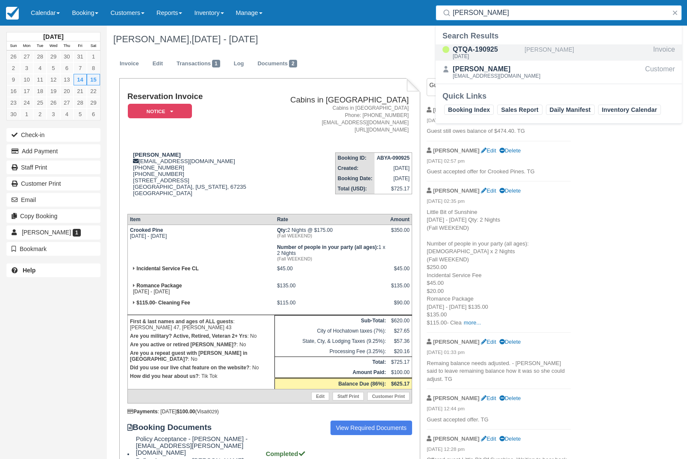
type input "Marvin russel"
click at [564, 47] on div "[PERSON_NAME]" at bounding box center [586, 52] width 125 height 16
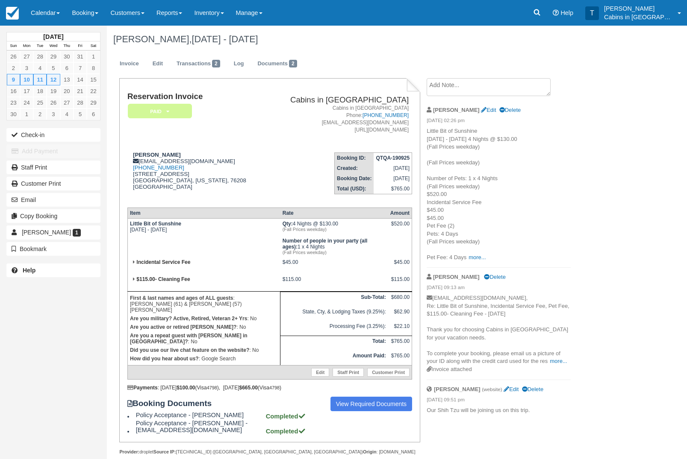
click at [170, 111] on em "Paid" at bounding box center [160, 111] width 64 height 15
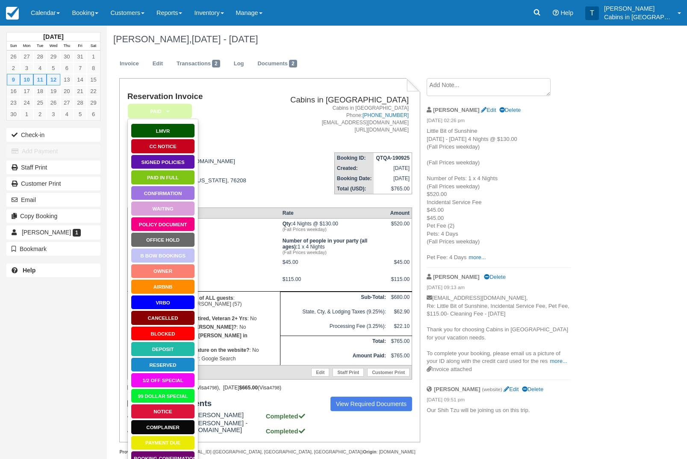
click at [171, 414] on link "Notice" at bounding box center [163, 411] width 64 height 15
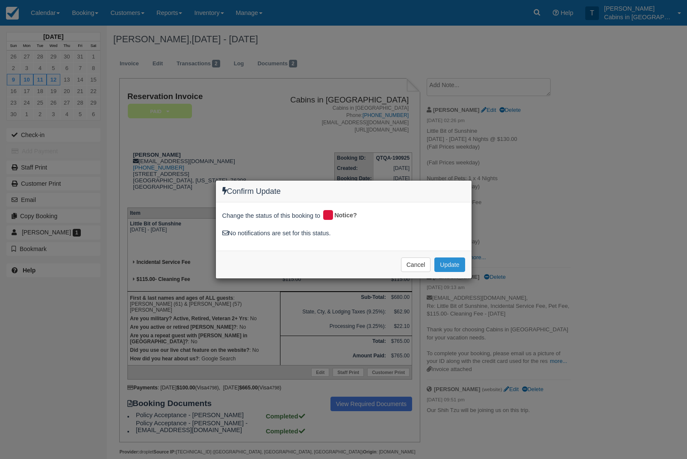
click at [458, 266] on button "Update" at bounding box center [449, 265] width 30 height 15
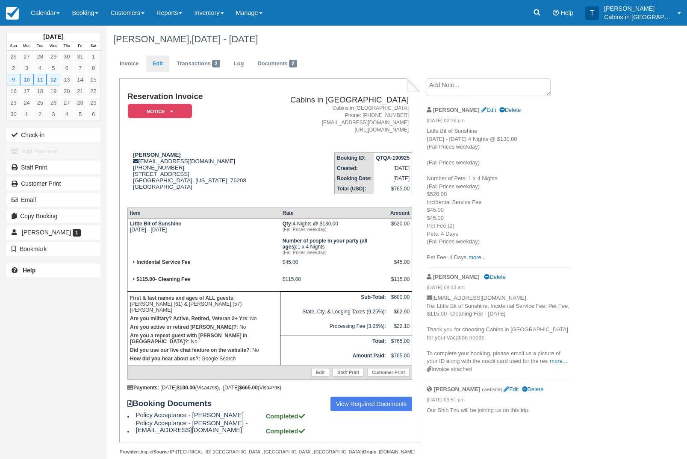
click at [158, 69] on link "Edit" at bounding box center [157, 64] width 23 height 17
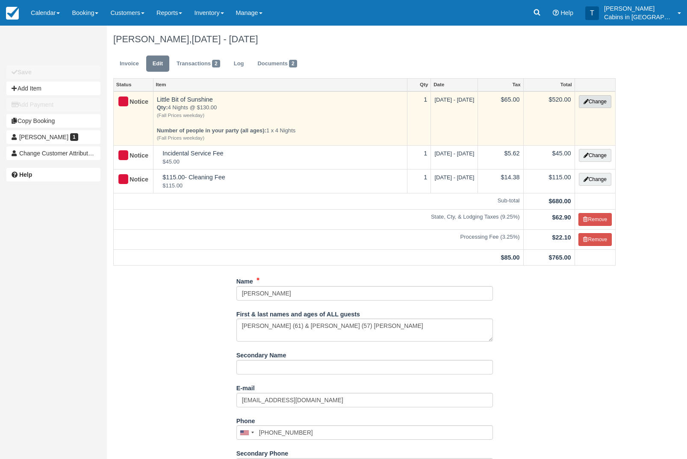
click at [597, 99] on button "Change" at bounding box center [595, 101] width 32 height 13
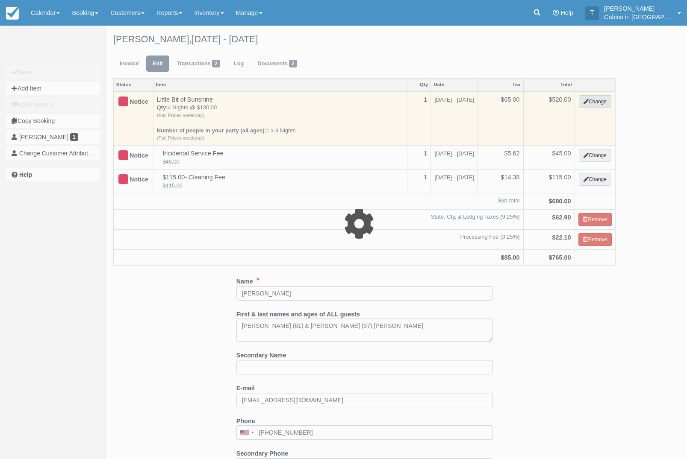
select select "1"
type input "520.00"
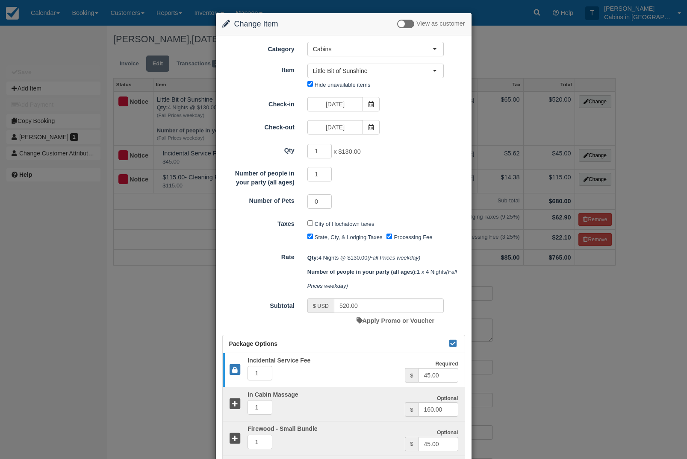
click at [180, 323] on div "Change Item Add Item View as customer Category Cabins Gift Certificate Cabins S…" at bounding box center [343, 229] width 687 height 459
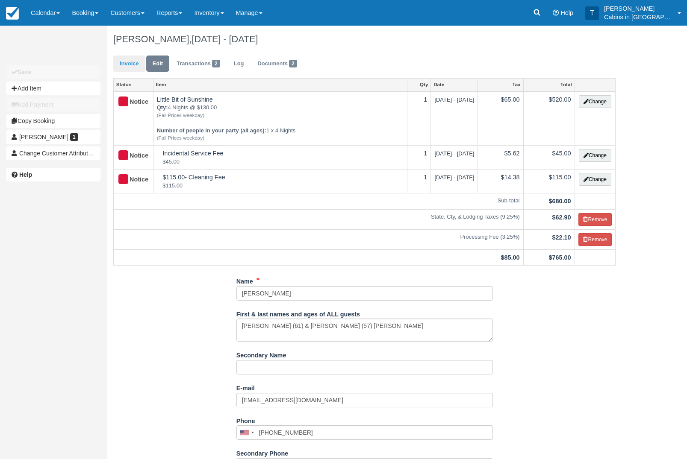
click at [132, 64] on link "Invoice" at bounding box center [129, 64] width 32 height 17
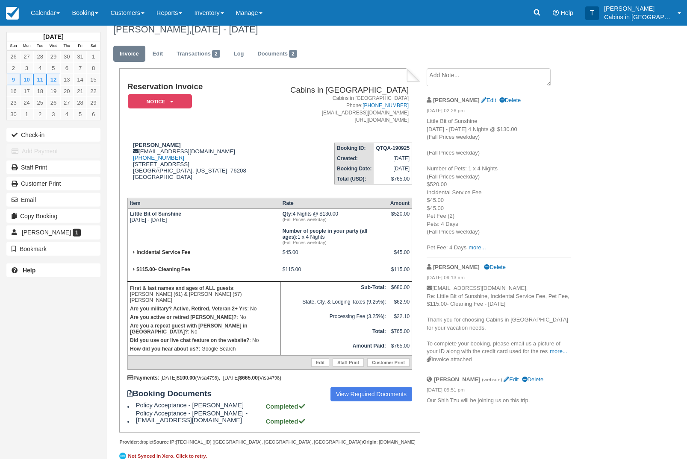
scroll to position [10, 0]
click at [479, 250] on link "more..." at bounding box center [476, 247] width 17 height 6
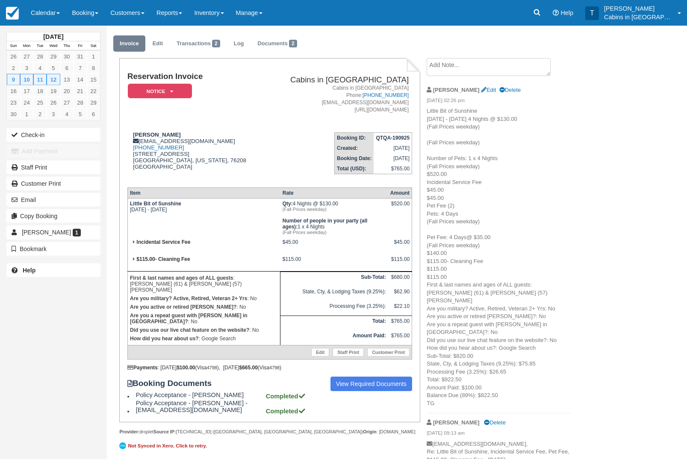
scroll to position [21, 0]
click at [160, 47] on link "Edit" at bounding box center [157, 43] width 23 height 17
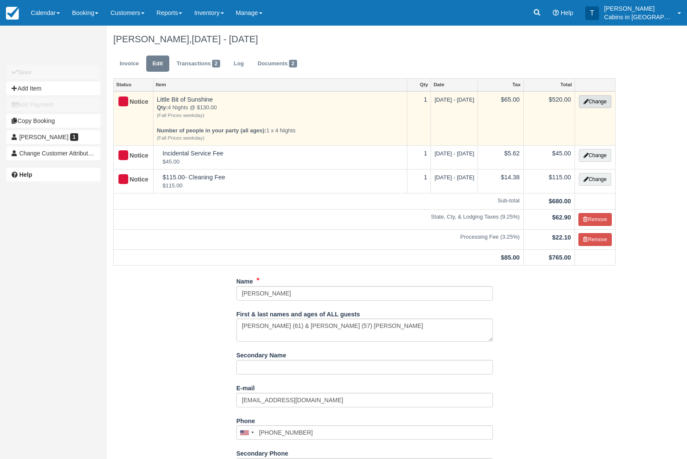
click at [584, 98] on button "Change" at bounding box center [595, 101] width 32 height 13
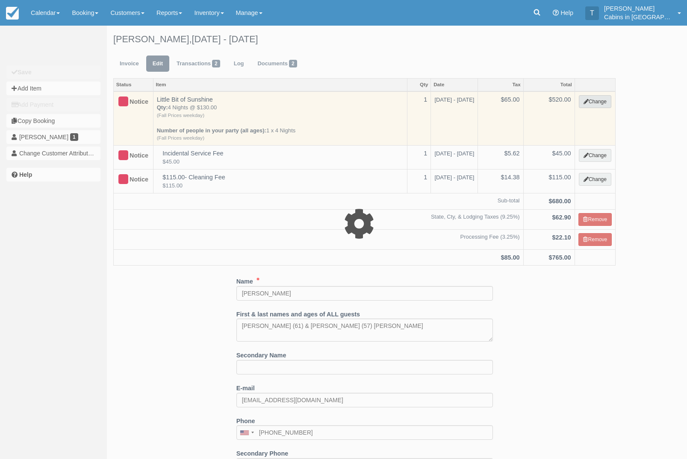
select select "1"
type input "520.00"
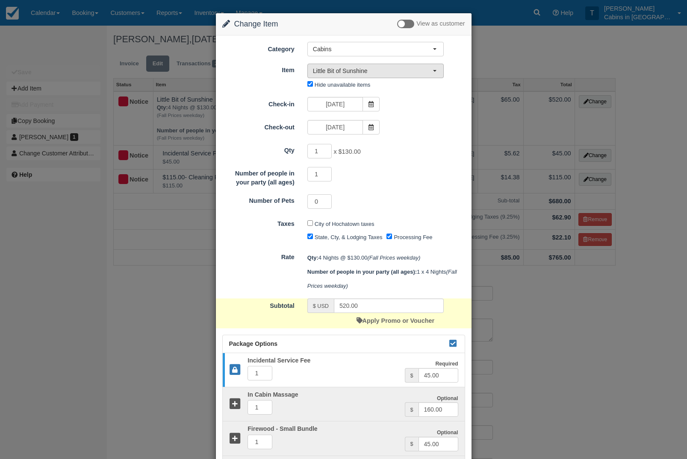
click at [432, 73] on span "Little Bit of Sunshine" at bounding box center [373, 71] width 120 height 9
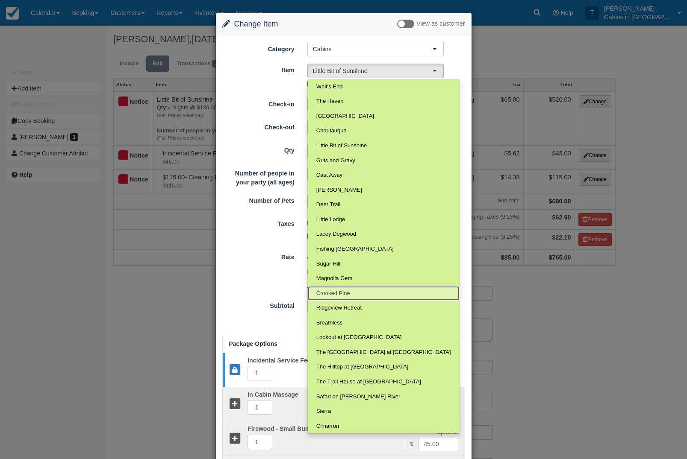
click at [356, 301] on link "Crooked Pine" at bounding box center [384, 293] width 152 height 15
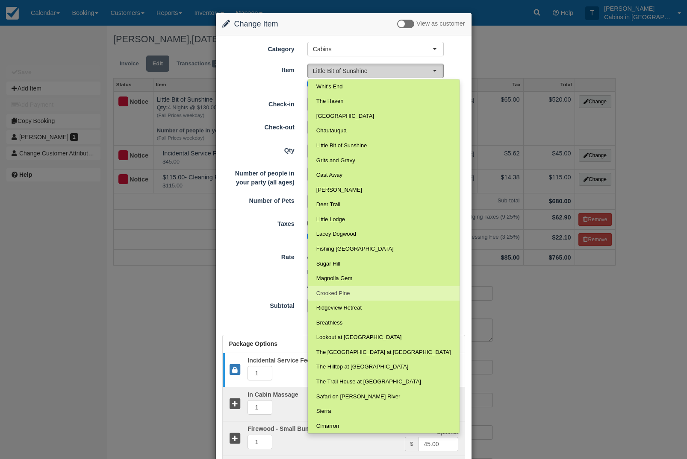
select select "169"
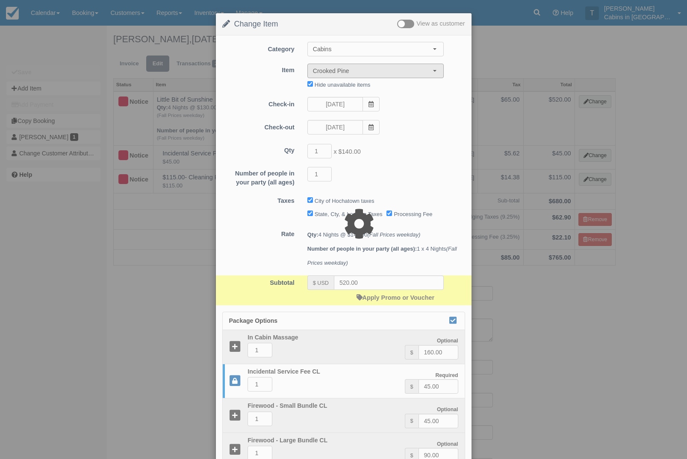
type input "560.00"
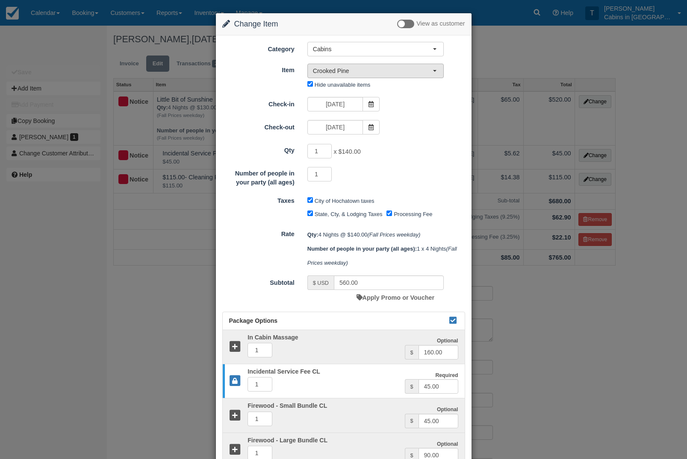
click at [423, 71] on span "Crooked Pine" at bounding box center [373, 71] width 120 height 9
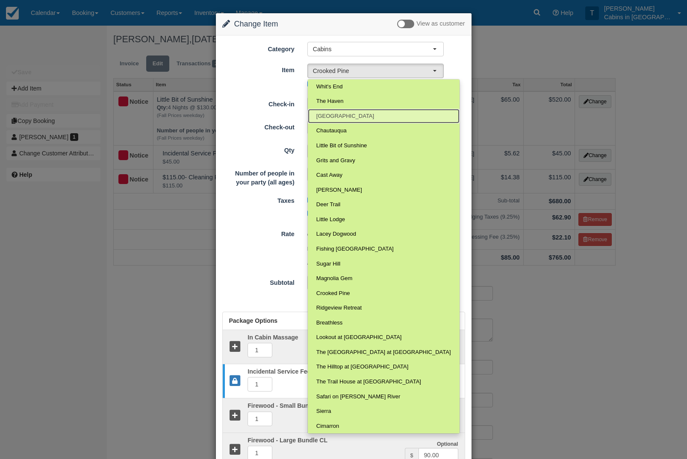
click at [373, 121] on link "Creekside Casita" at bounding box center [384, 116] width 152 height 15
select select "255"
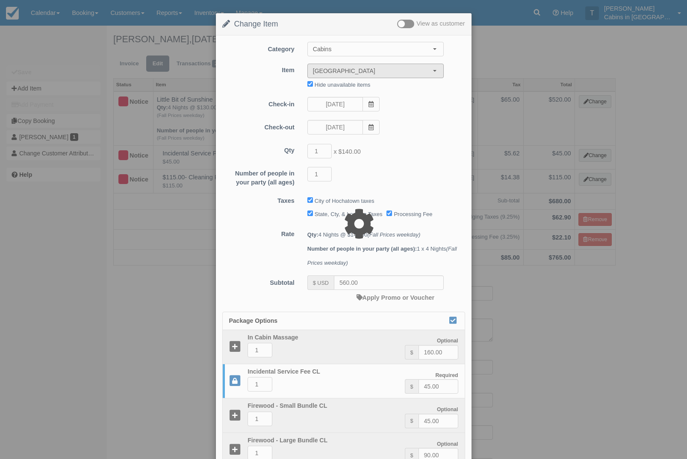
type input "580.00"
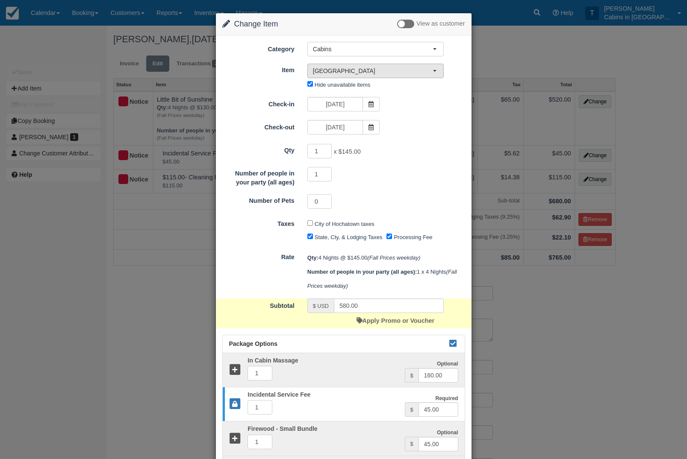
click at [432, 68] on span "Creekside Casita" at bounding box center [373, 71] width 120 height 9
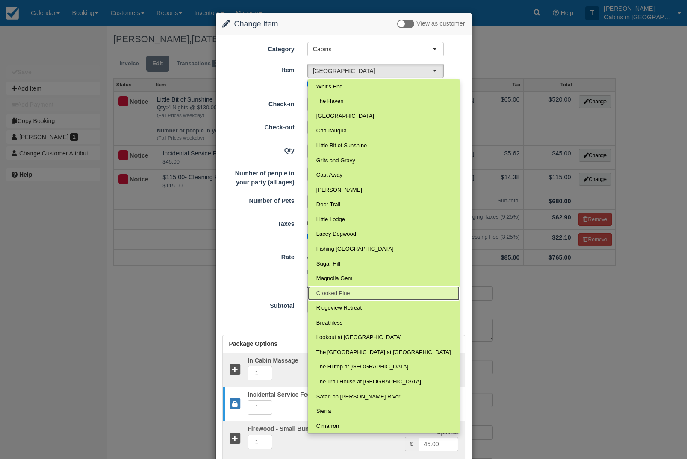
click at [364, 301] on link "Crooked Pine" at bounding box center [384, 293] width 152 height 15
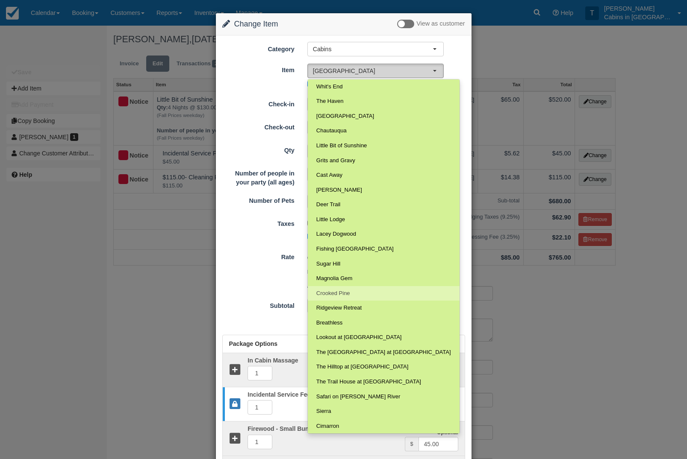
select select "169"
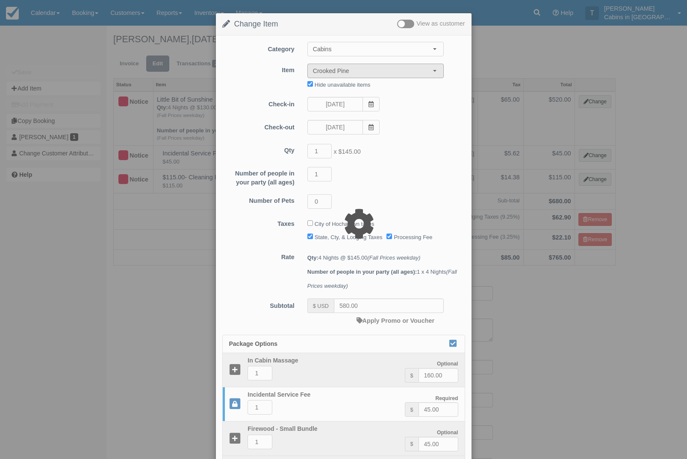
type input "560.00"
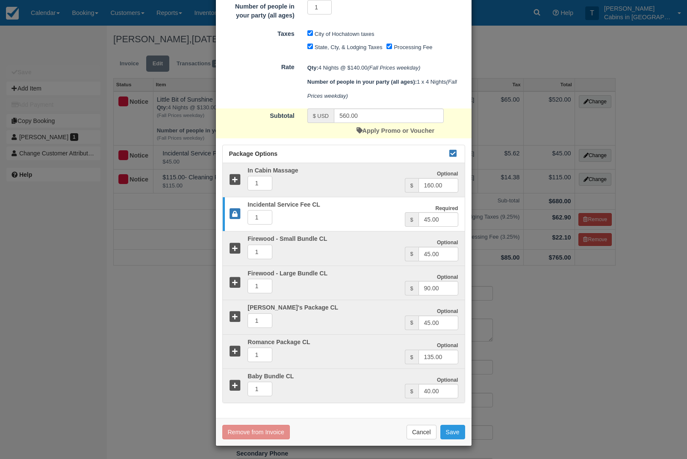
scroll to position [188, 0]
click at [458, 429] on button "Save" at bounding box center [452, 432] width 25 height 15
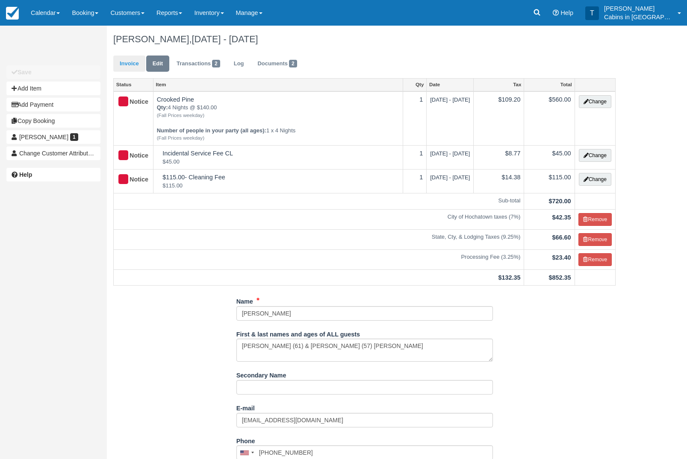
click at [130, 65] on link "Invoice" at bounding box center [129, 64] width 32 height 17
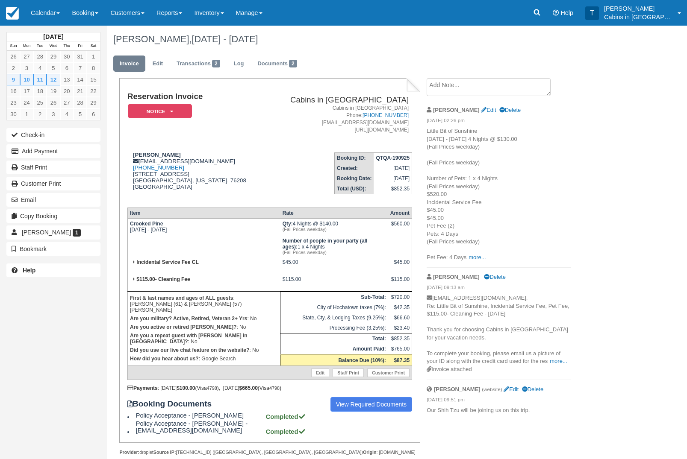
click at [514, 89] on textarea at bounding box center [488, 87] width 124 height 18
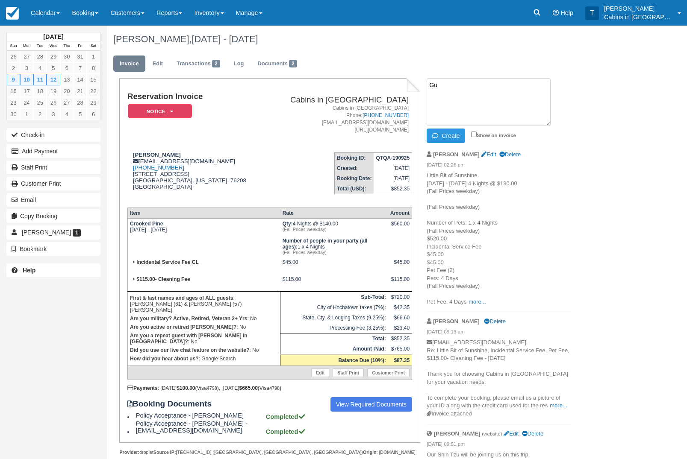
type textarea "G"
type textarea "Offered Crooked Pines. Waiting to hear back. TG"
click at [449, 133] on button "Create" at bounding box center [445, 136] width 38 height 15
